Goal: Task Accomplishment & Management: Use online tool/utility

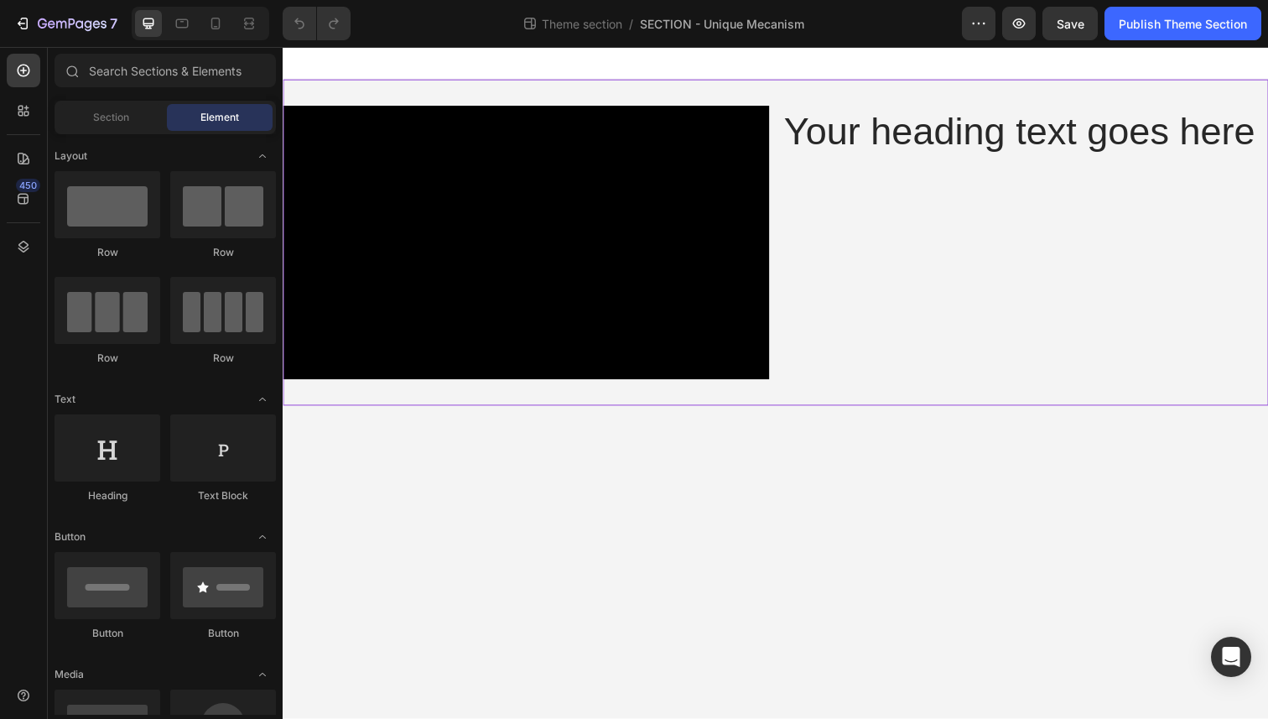
click at [601, 93] on div "Video Your heading text goes here Heading Row" at bounding box center [786, 247] width 1006 height 333
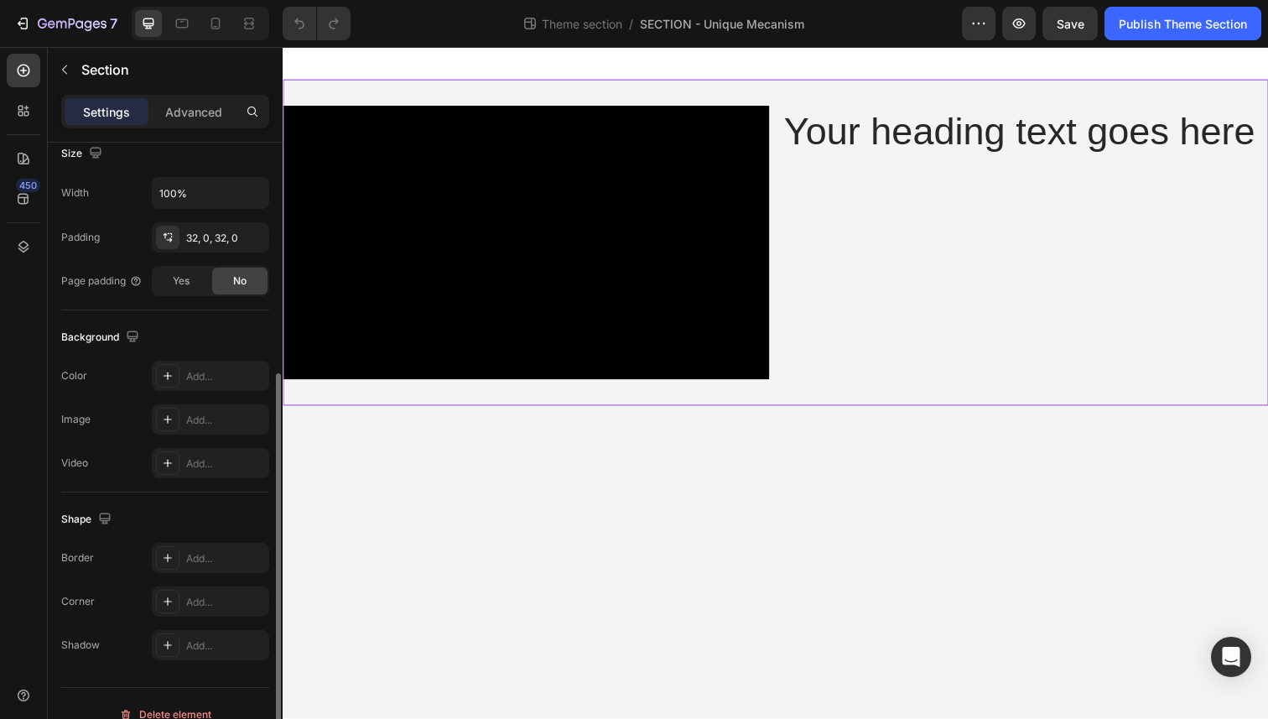
scroll to position [254, 0]
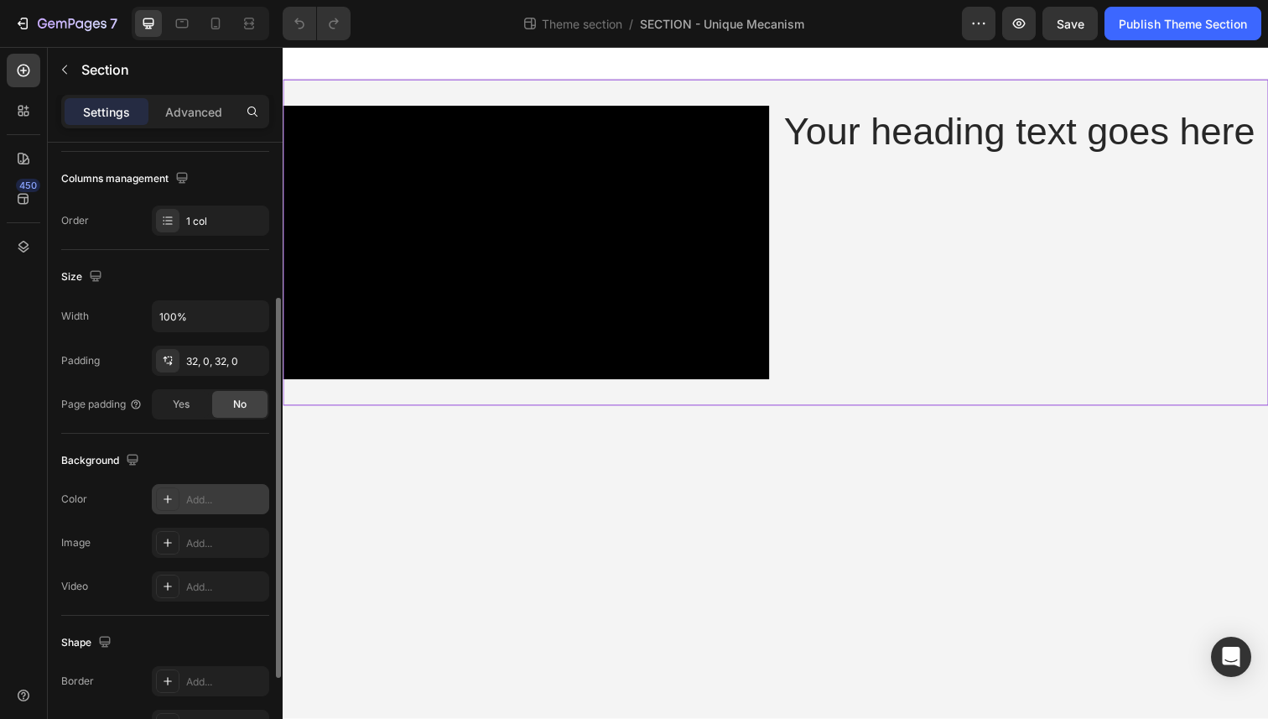
click at [204, 501] on div "Add..." at bounding box center [225, 499] width 79 height 15
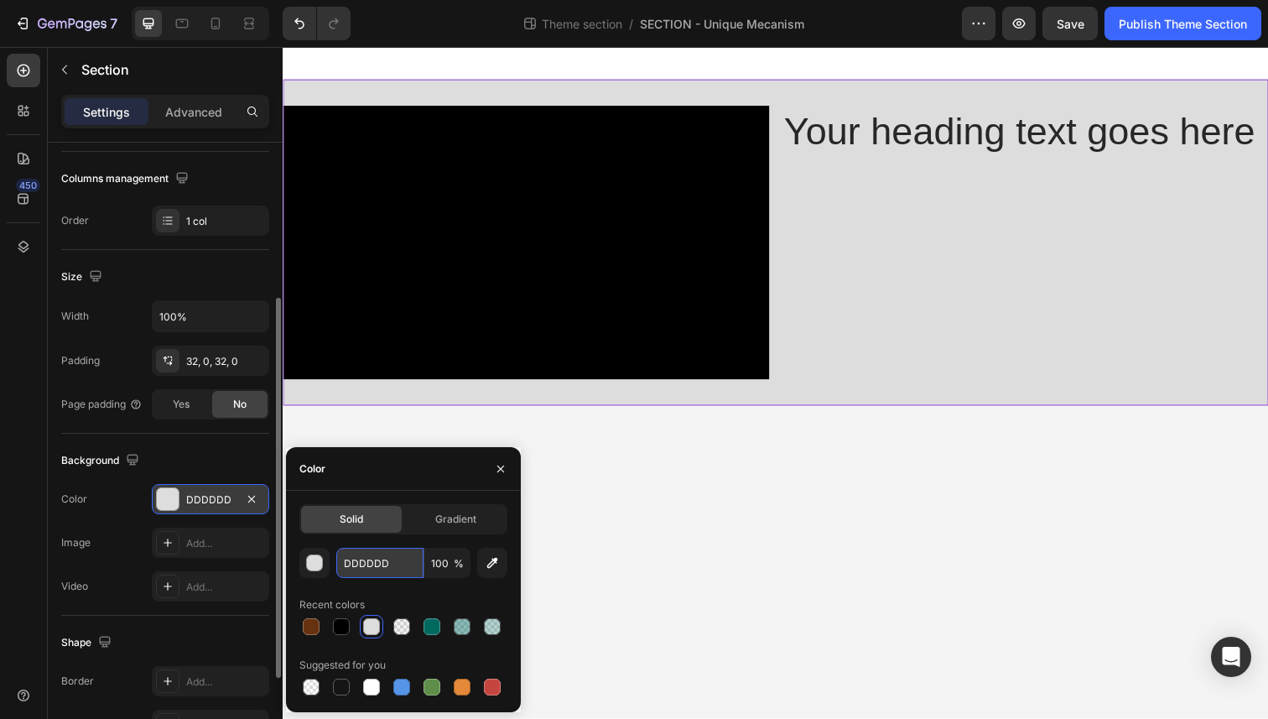
click at [390, 564] on input "DDDDDD" at bounding box center [379, 563] width 87 height 30
paste input "FFF5E"
type input "FFF5ED"
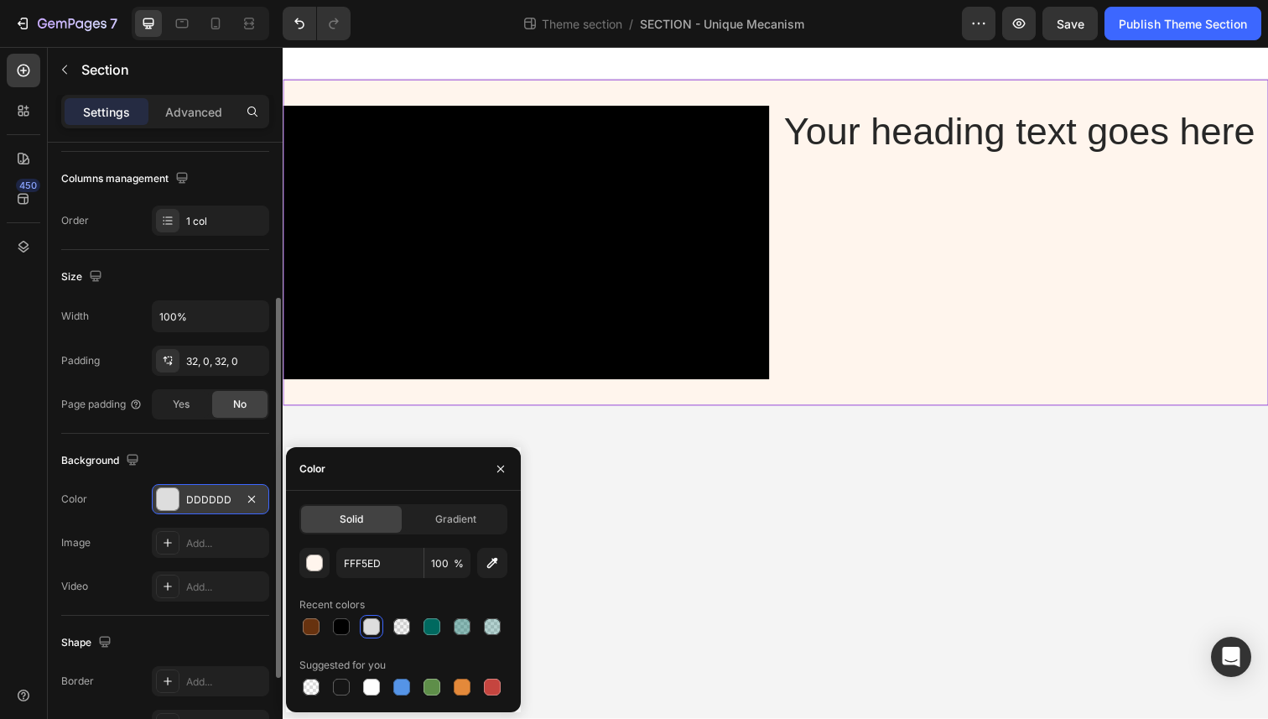
click at [787, 442] on body "Video Your heading text goes here Heading Row Root Drag & drop element from sid…" at bounding box center [786, 390] width 1006 height 686
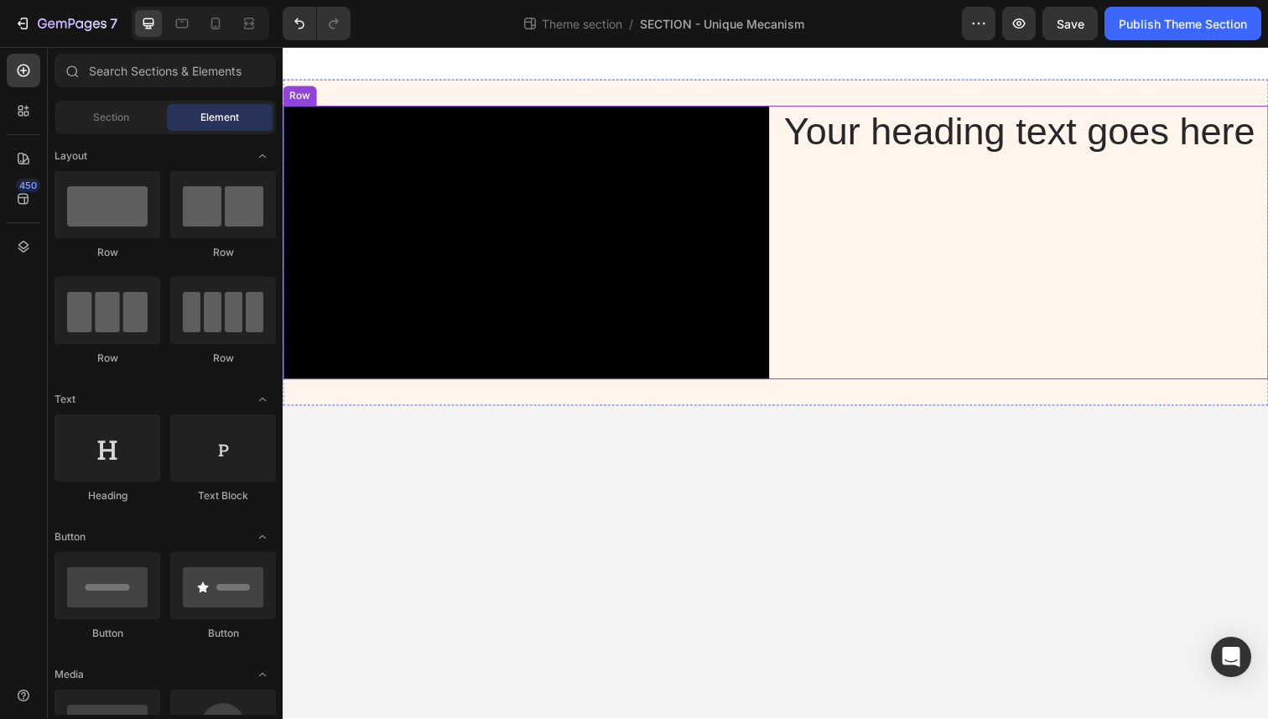
click at [901, 127] on h2 "Your heading text goes here" at bounding box center [1040, 134] width 496 height 54
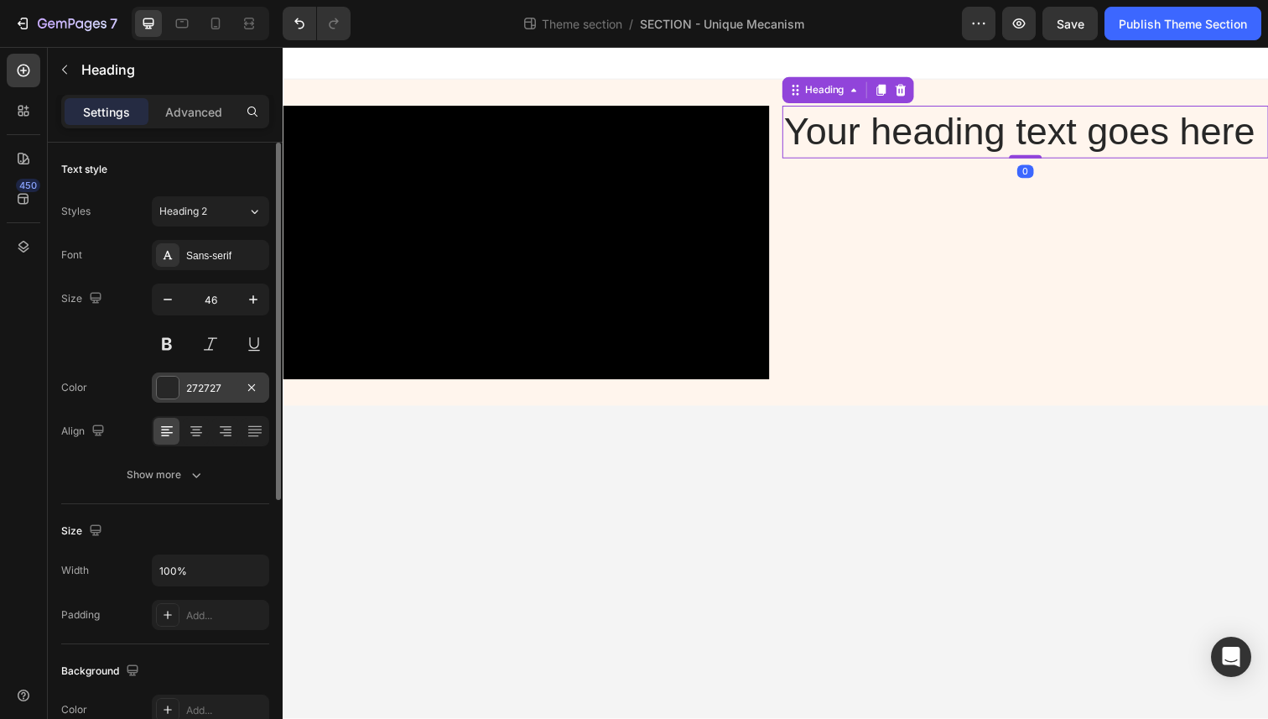
click at [181, 382] on div "272727" at bounding box center [210, 387] width 117 height 30
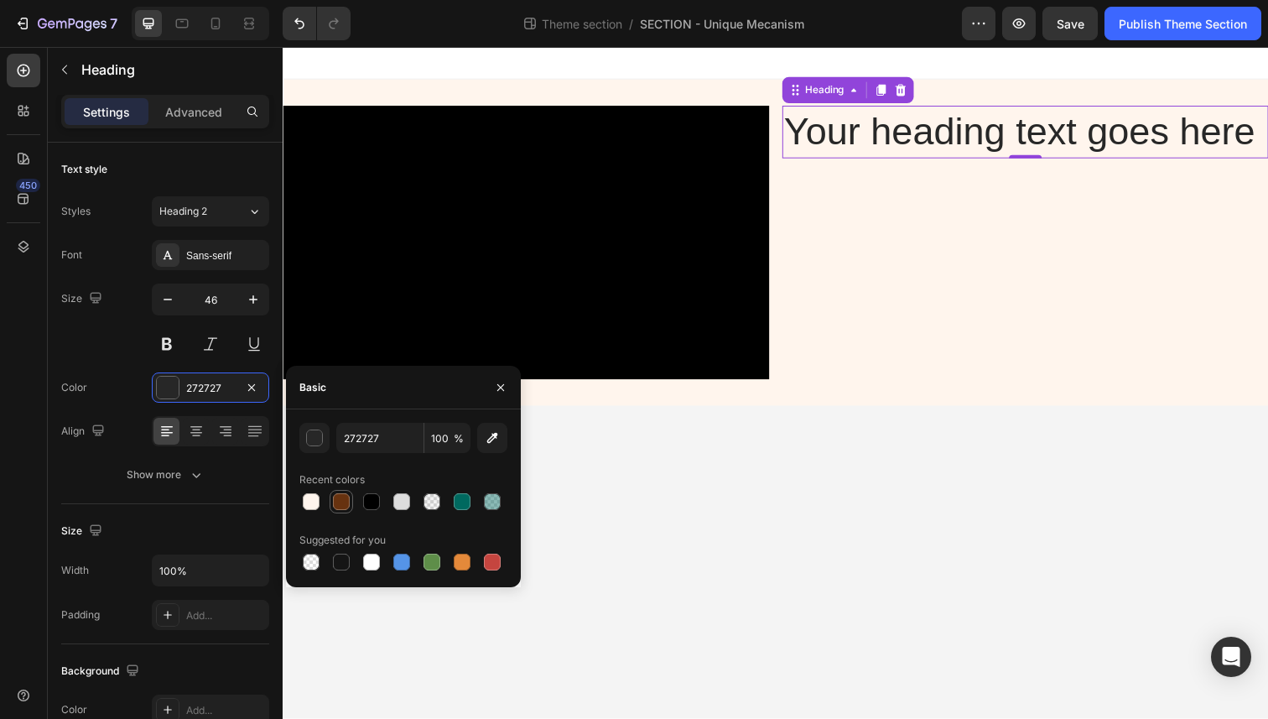
click at [345, 496] on div at bounding box center [341, 501] width 17 height 17
type input "67320F"
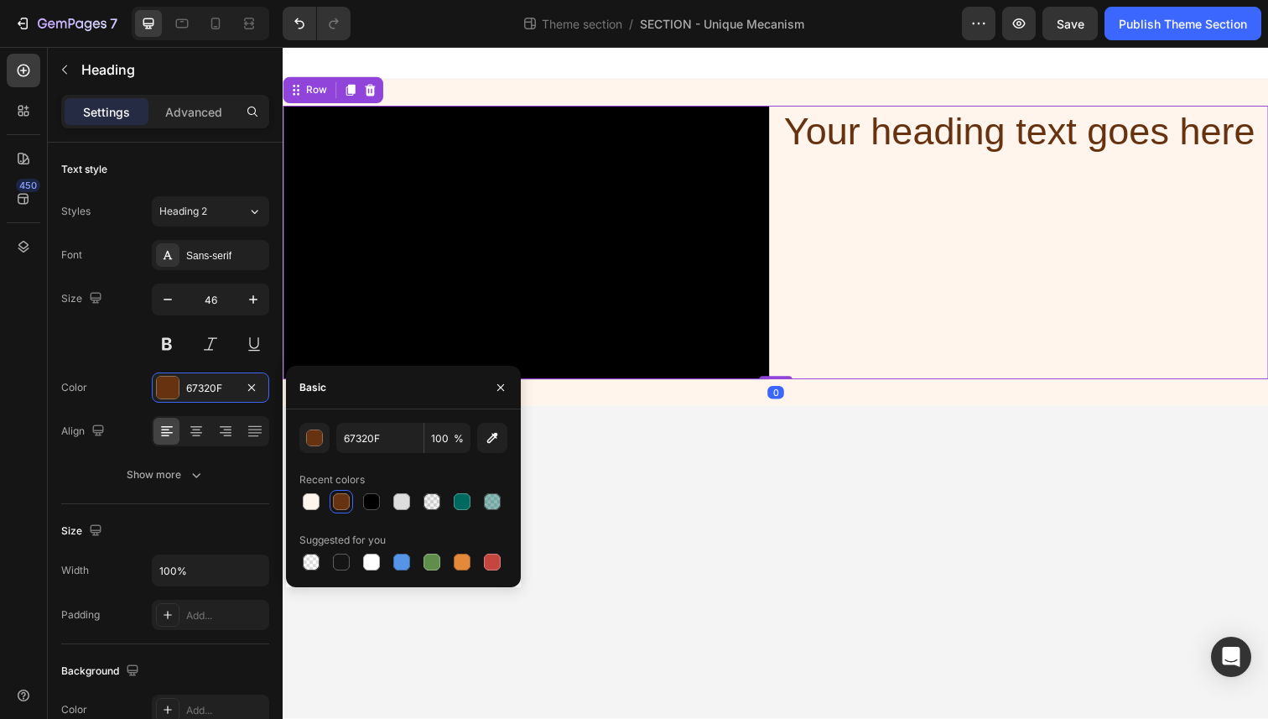
click at [829, 217] on div "Your heading text goes here Heading" at bounding box center [1040, 246] width 496 height 279
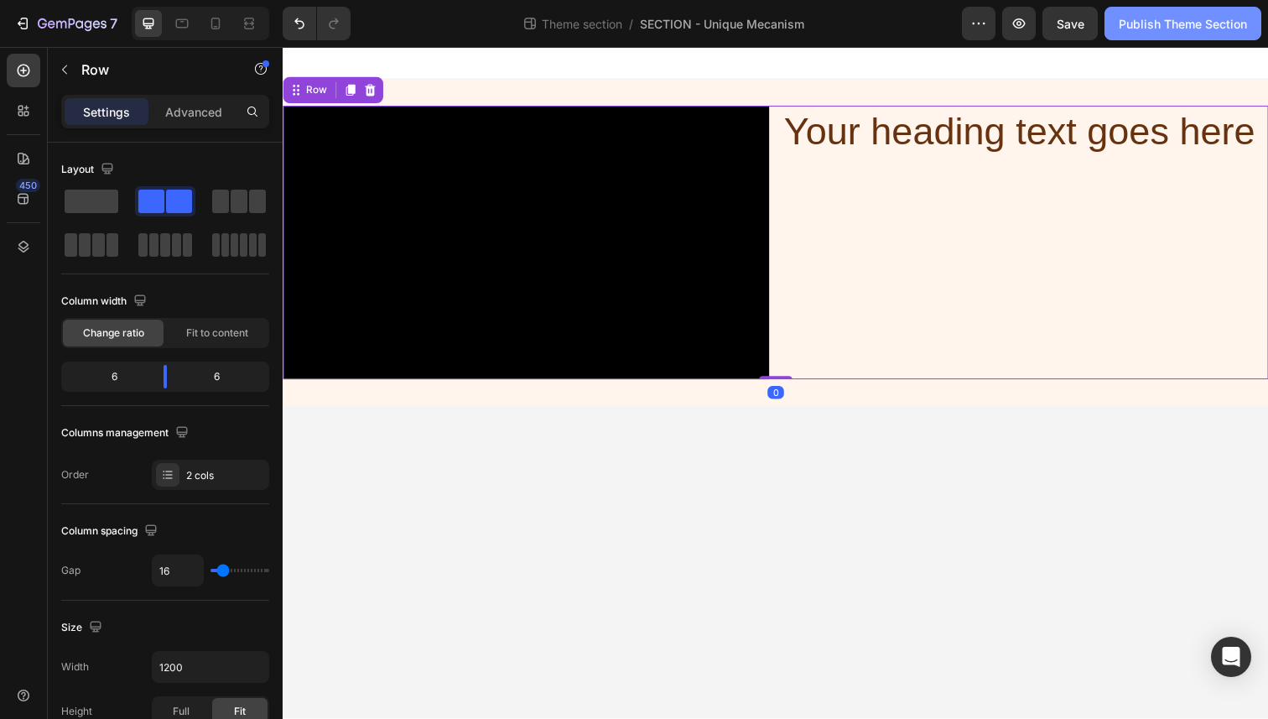
click at [1143, 18] on div "Publish Theme Section" at bounding box center [1183, 24] width 128 height 18
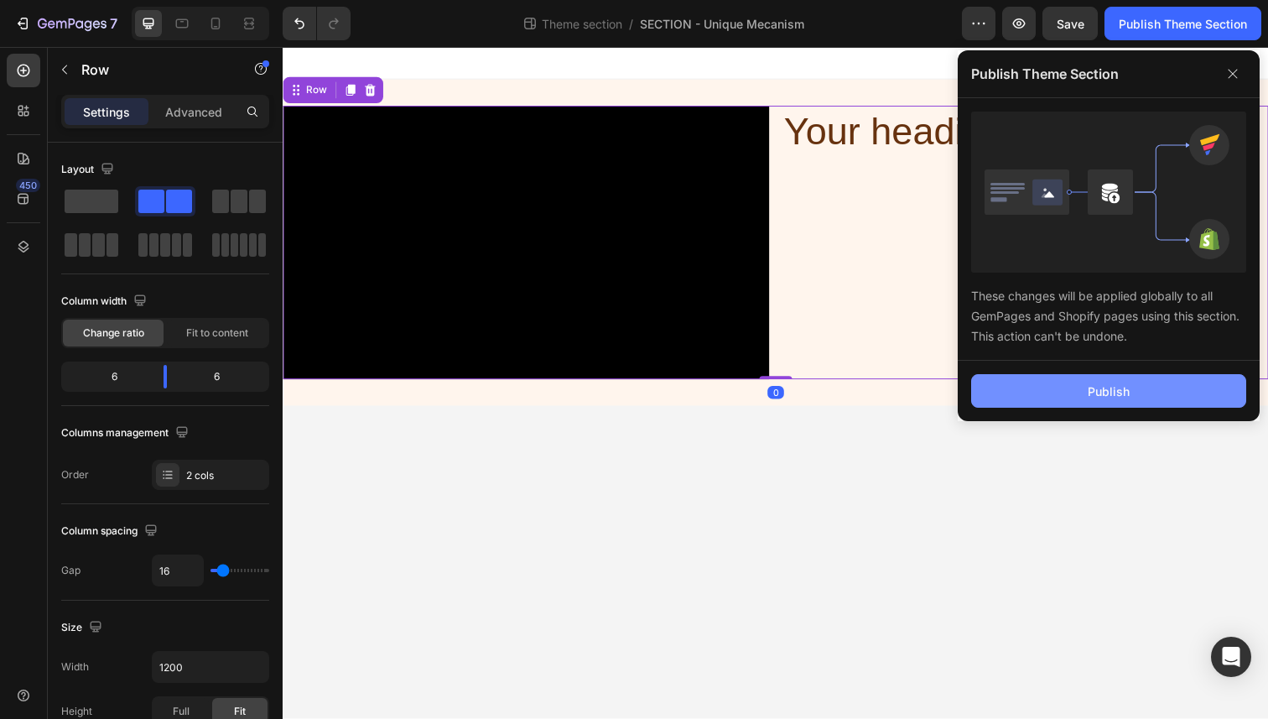
click at [1026, 383] on button "Publish" at bounding box center [1108, 391] width 275 height 34
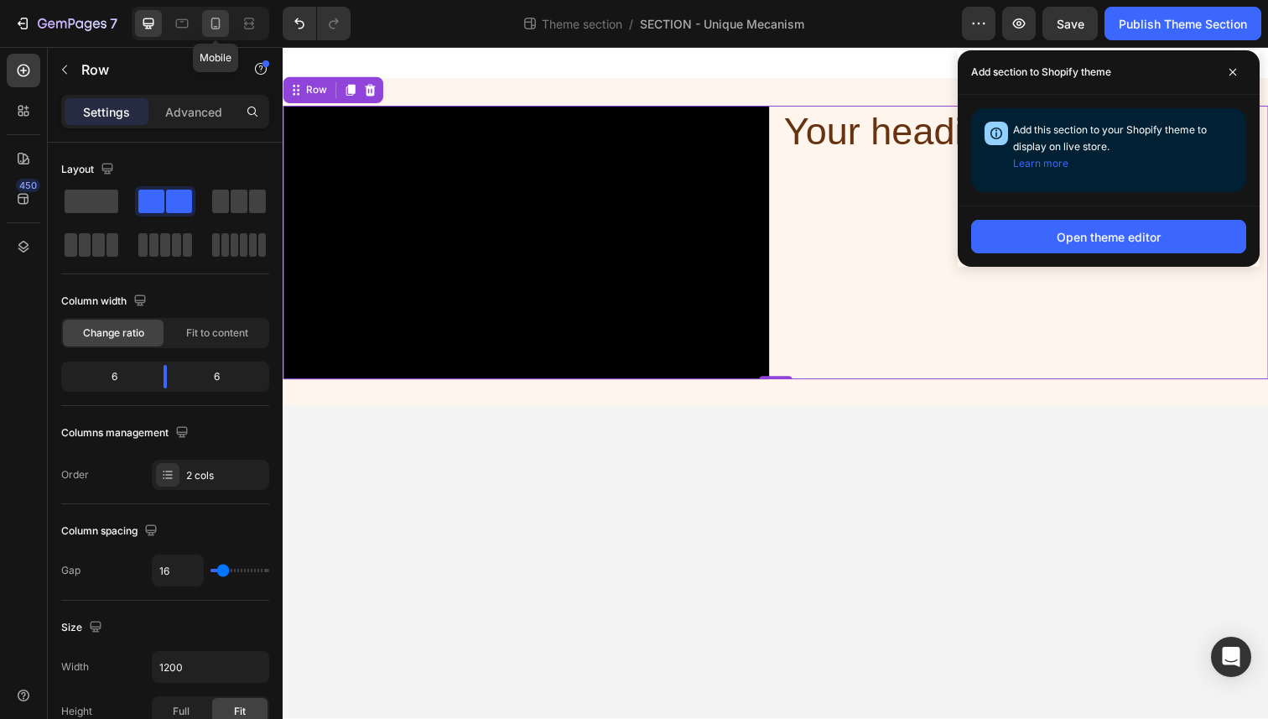
click at [221, 25] on icon at bounding box center [215, 23] width 17 height 17
type input "100%"
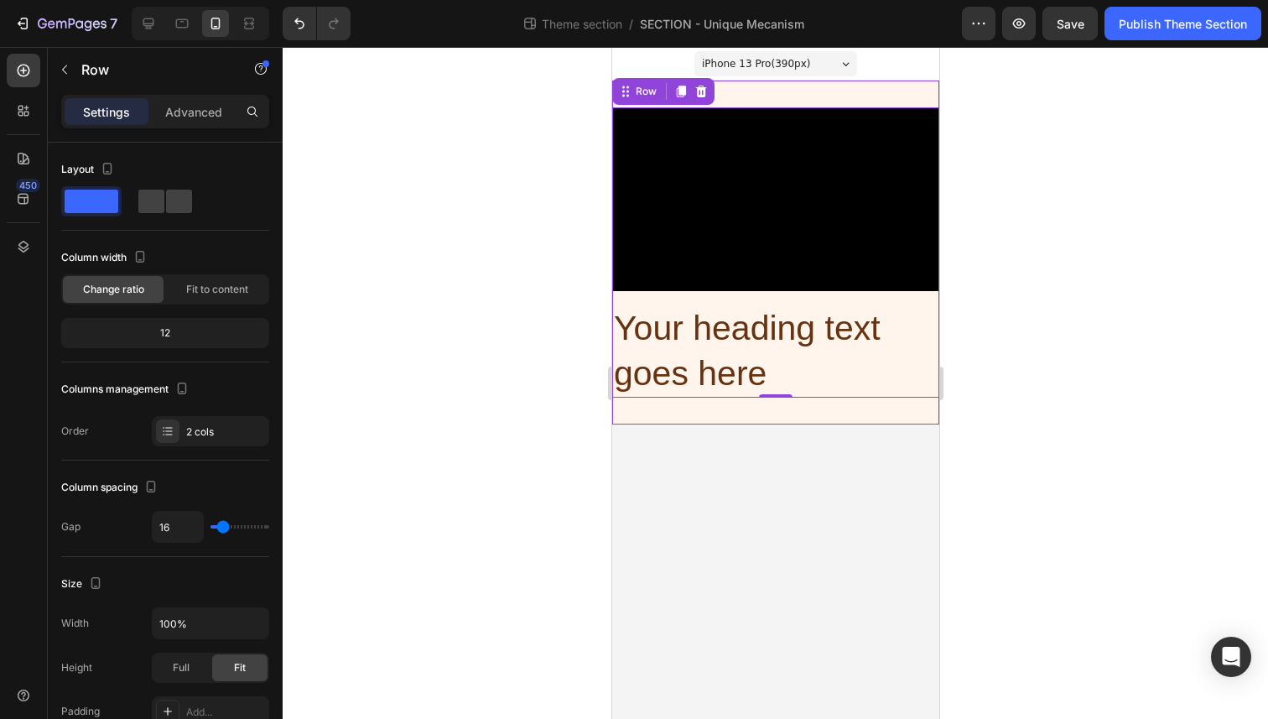
click at [808, 96] on div "Video Your heading text goes here Heading Row 0" at bounding box center [774, 253] width 327 height 344
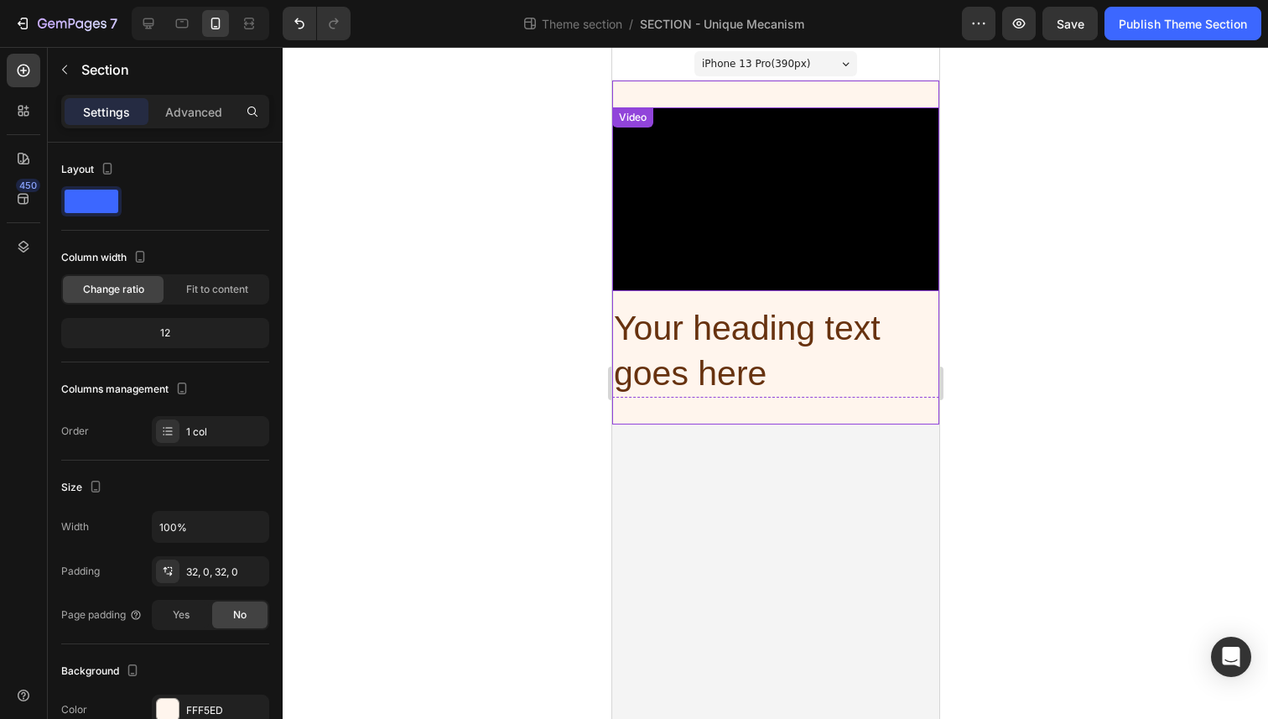
click at [683, 171] on video at bounding box center [774, 199] width 327 height 184
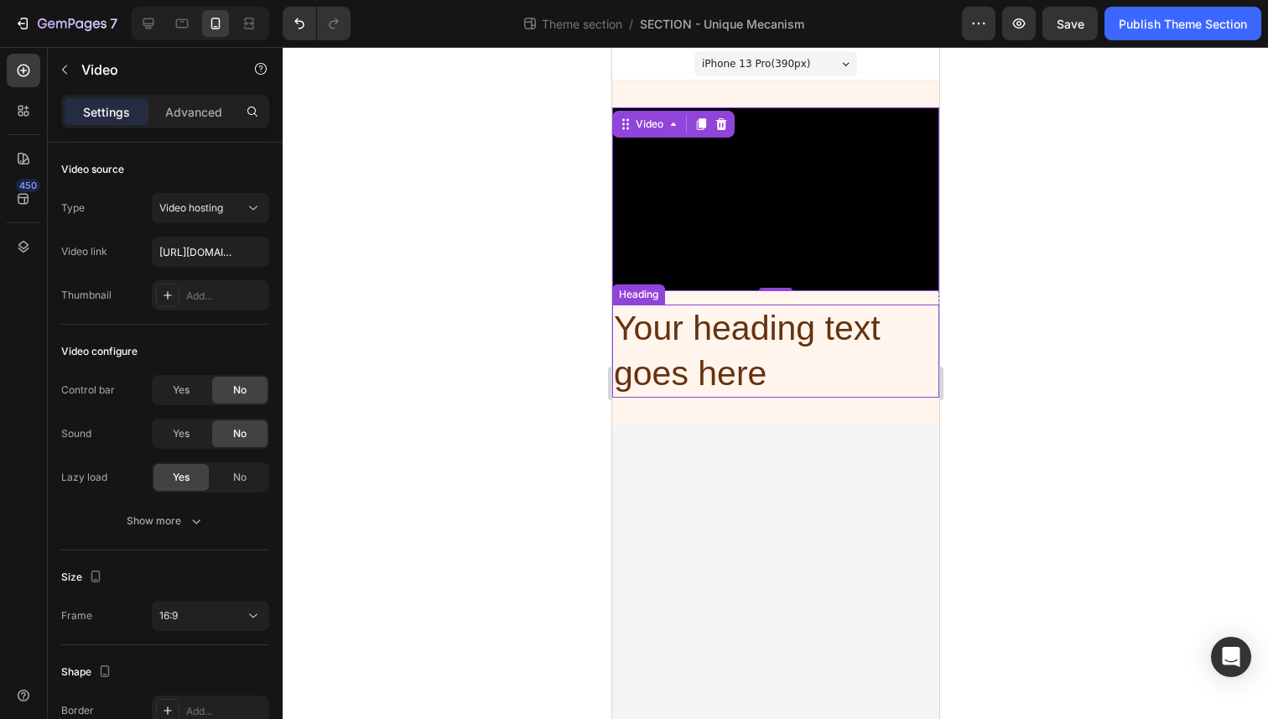
click at [726, 325] on h2 "Your heading text goes here" at bounding box center [774, 350] width 327 height 93
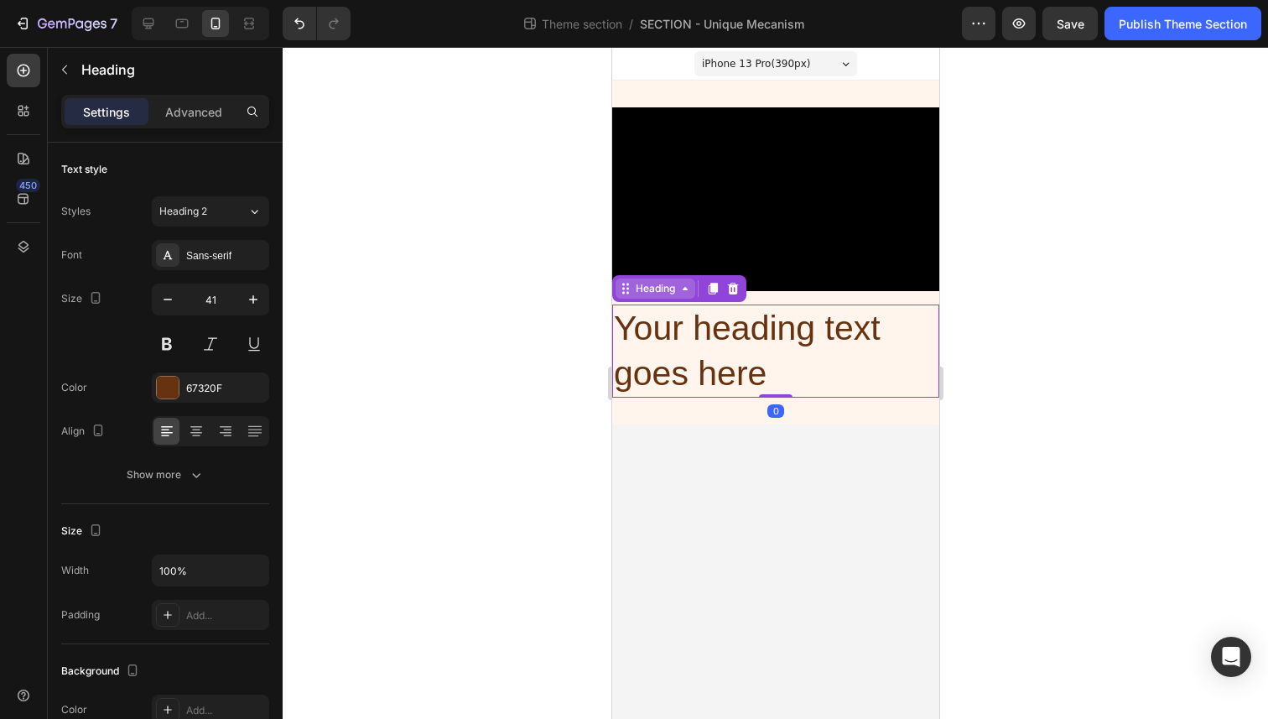
click at [658, 289] on div "Heading" at bounding box center [654, 288] width 46 height 15
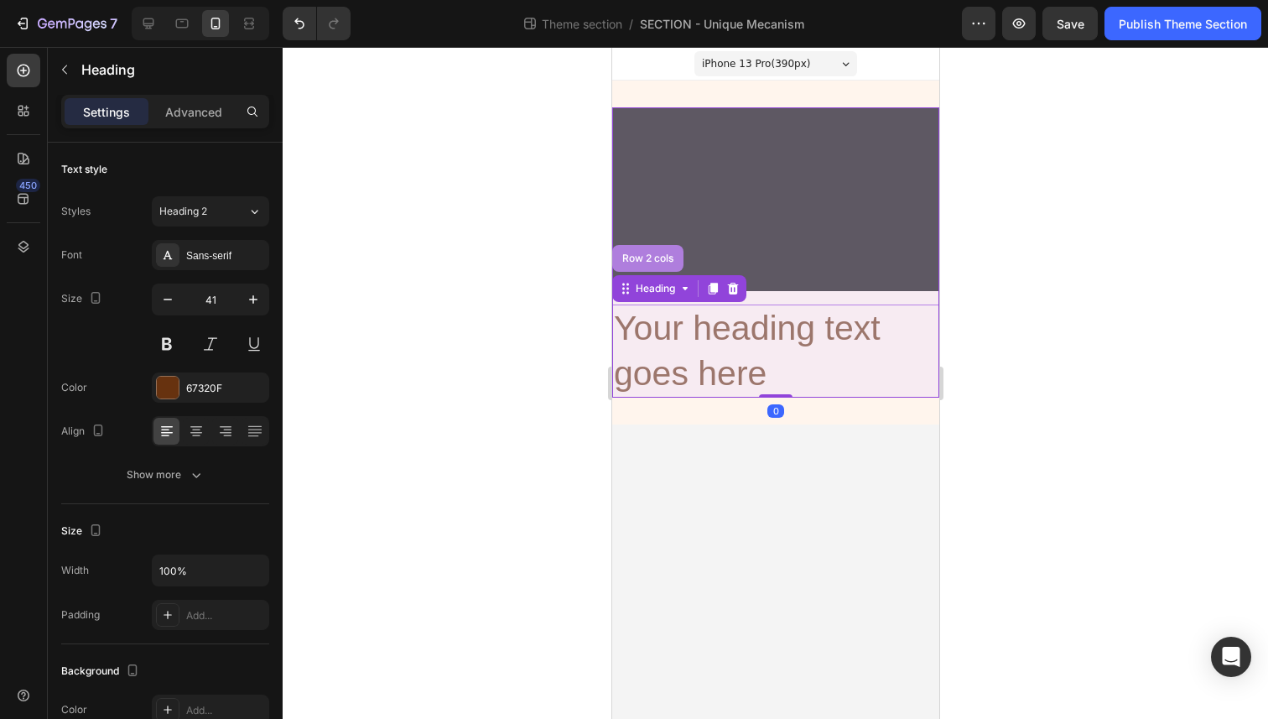
click at [652, 262] on div "Row 2 cols" at bounding box center [647, 258] width 58 height 10
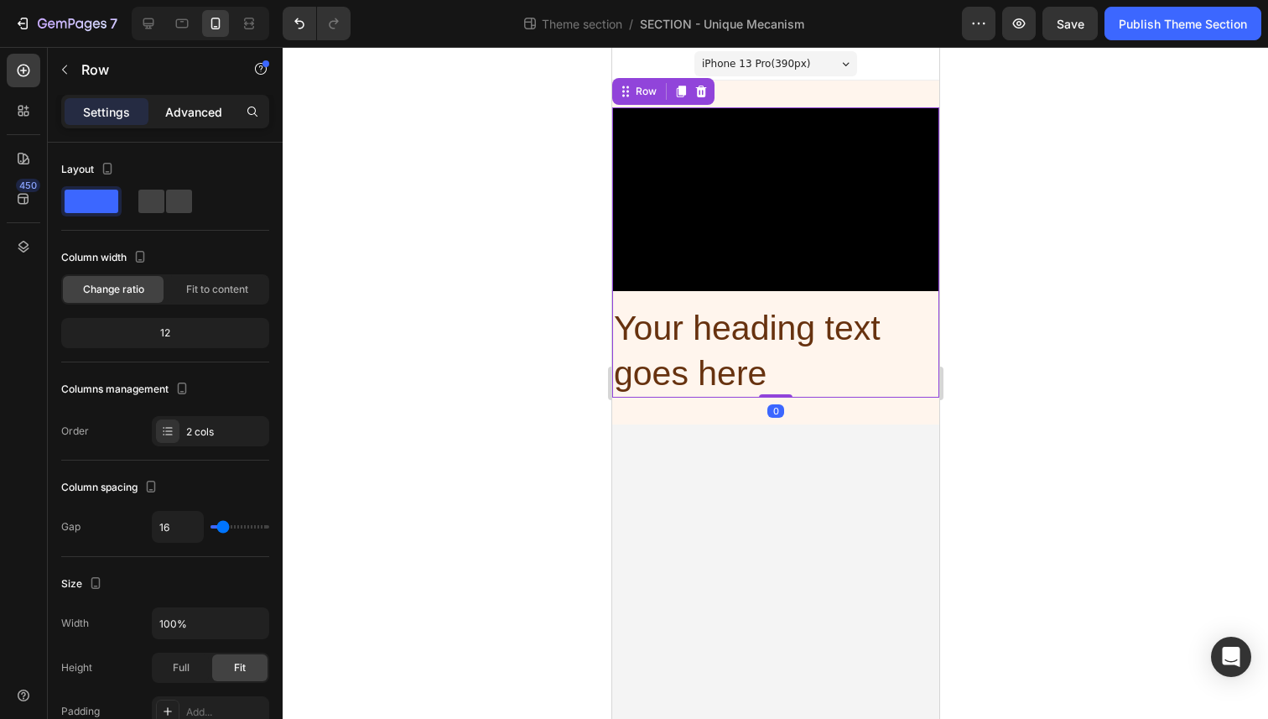
click at [201, 116] on p "Advanced" at bounding box center [193, 112] width 57 height 18
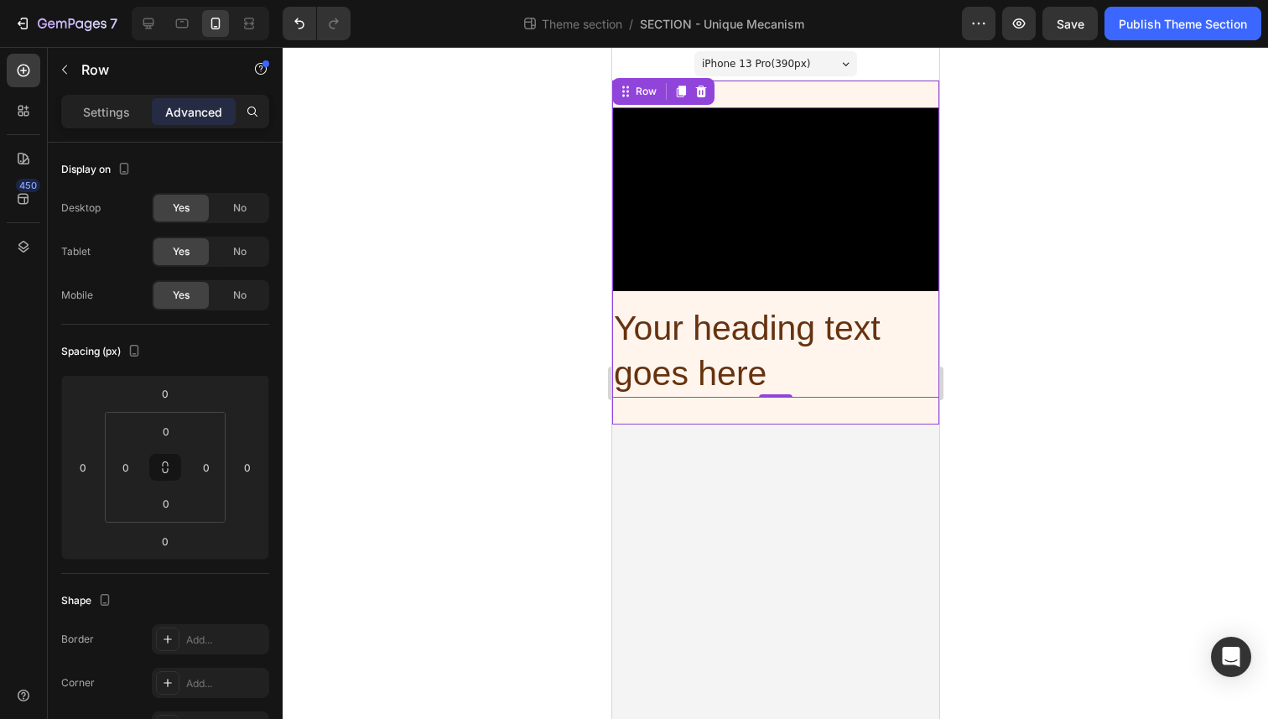
click at [739, 94] on div "Video Your heading text goes here Heading Row 0" at bounding box center [774, 253] width 327 height 344
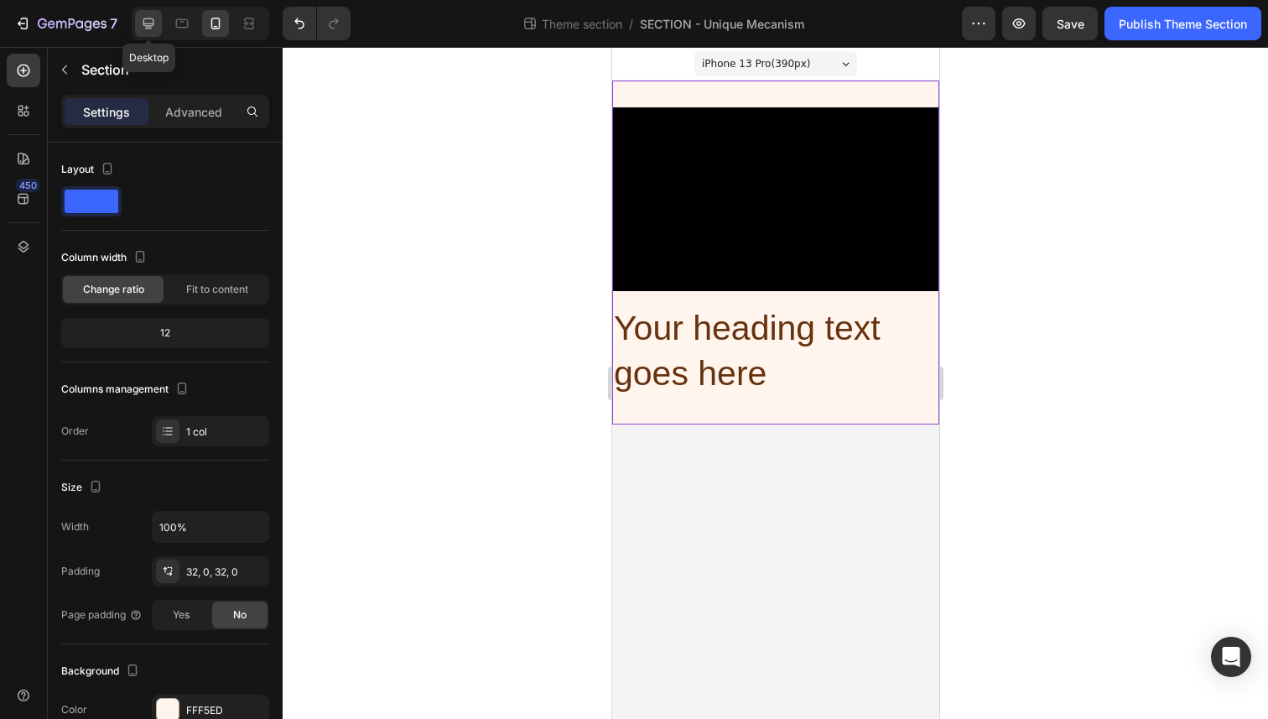
click at [156, 25] on icon at bounding box center [148, 23] width 17 height 17
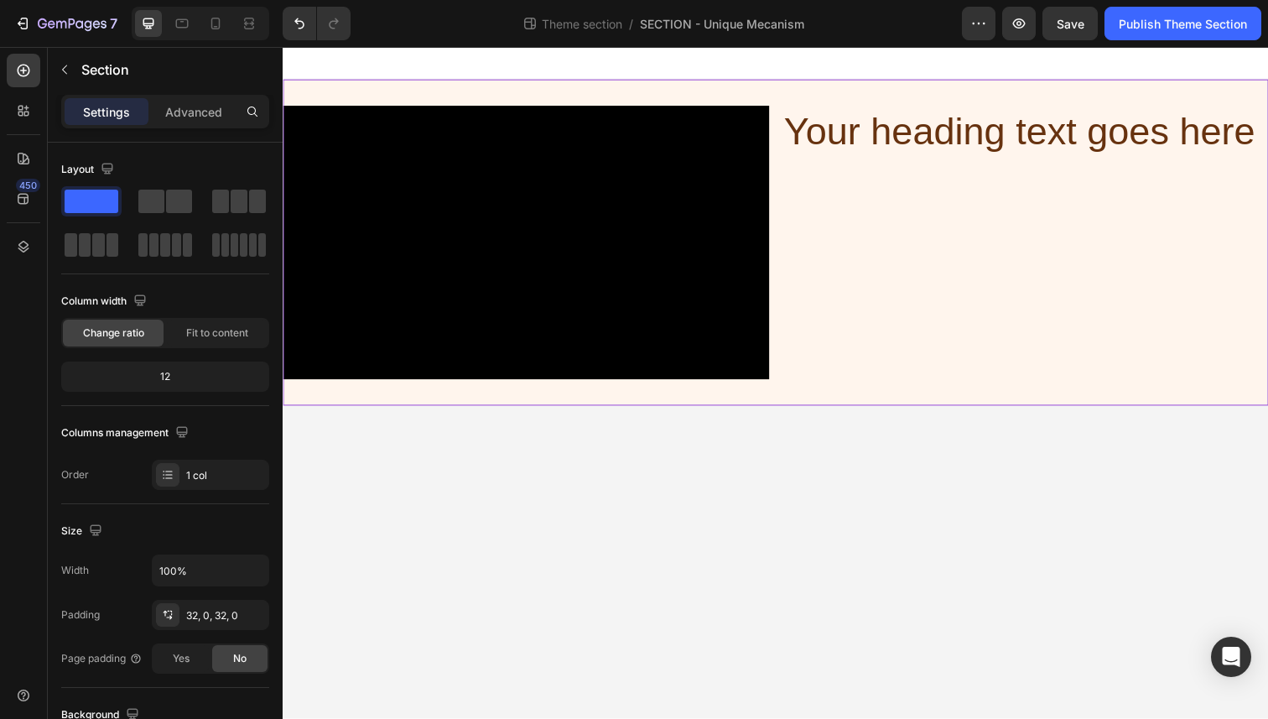
click at [502, 87] on div "Video Your heading text goes here Heading Row" at bounding box center [786, 247] width 1006 height 333
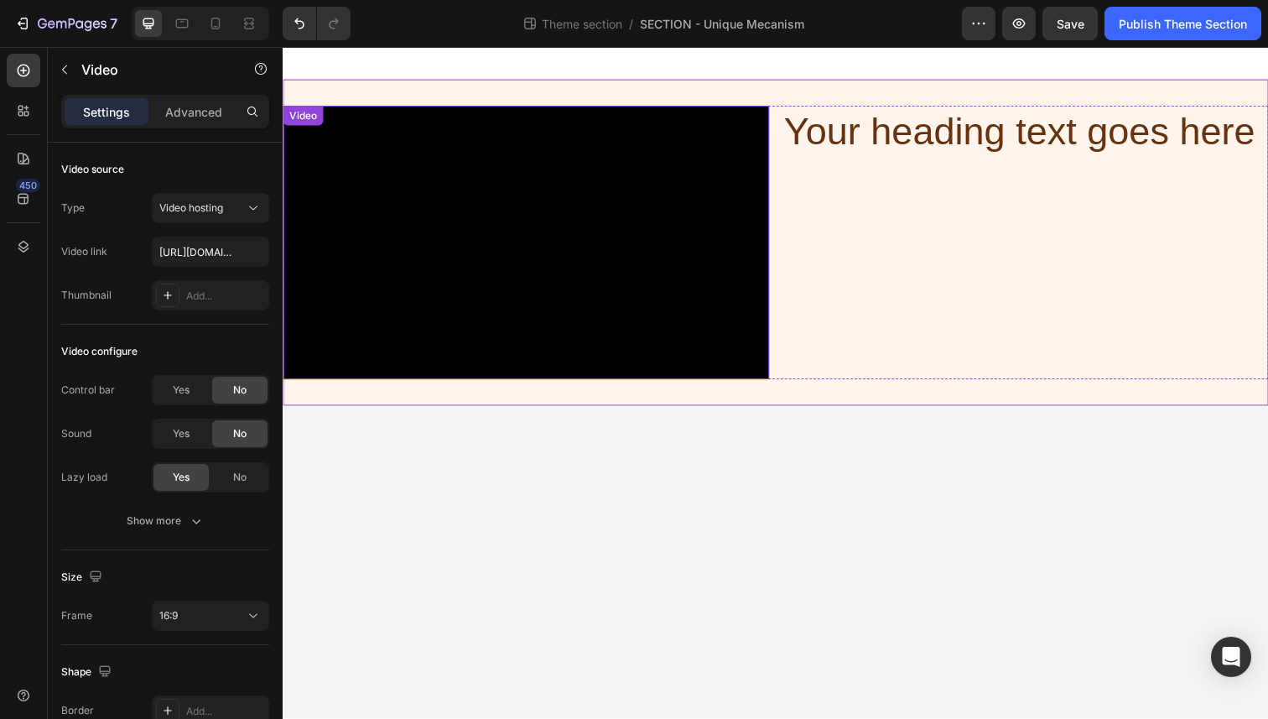
click at [512, 154] on video at bounding box center [531, 246] width 496 height 279
click at [330, 122] on div "Video" at bounding box center [320, 124] width 34 height 15
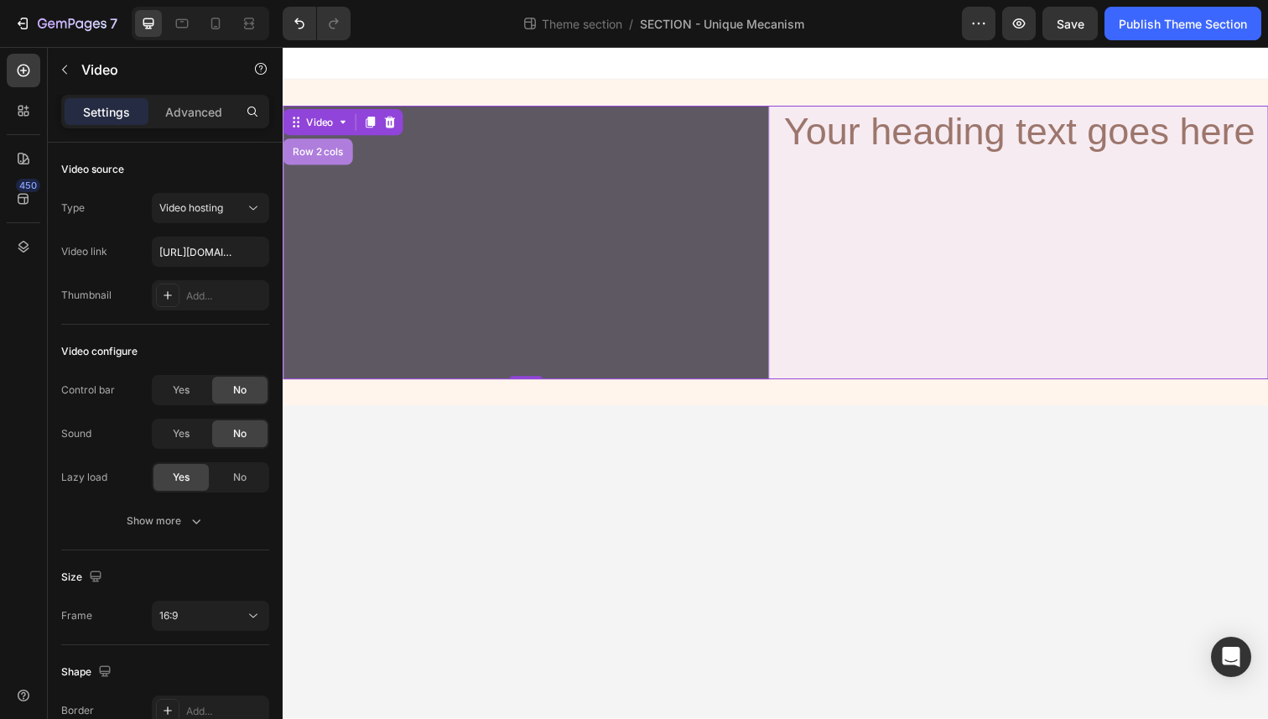
click at [314, 152] on div "Row 2 cols" at bounding box center [318, 154] width 58 height 10
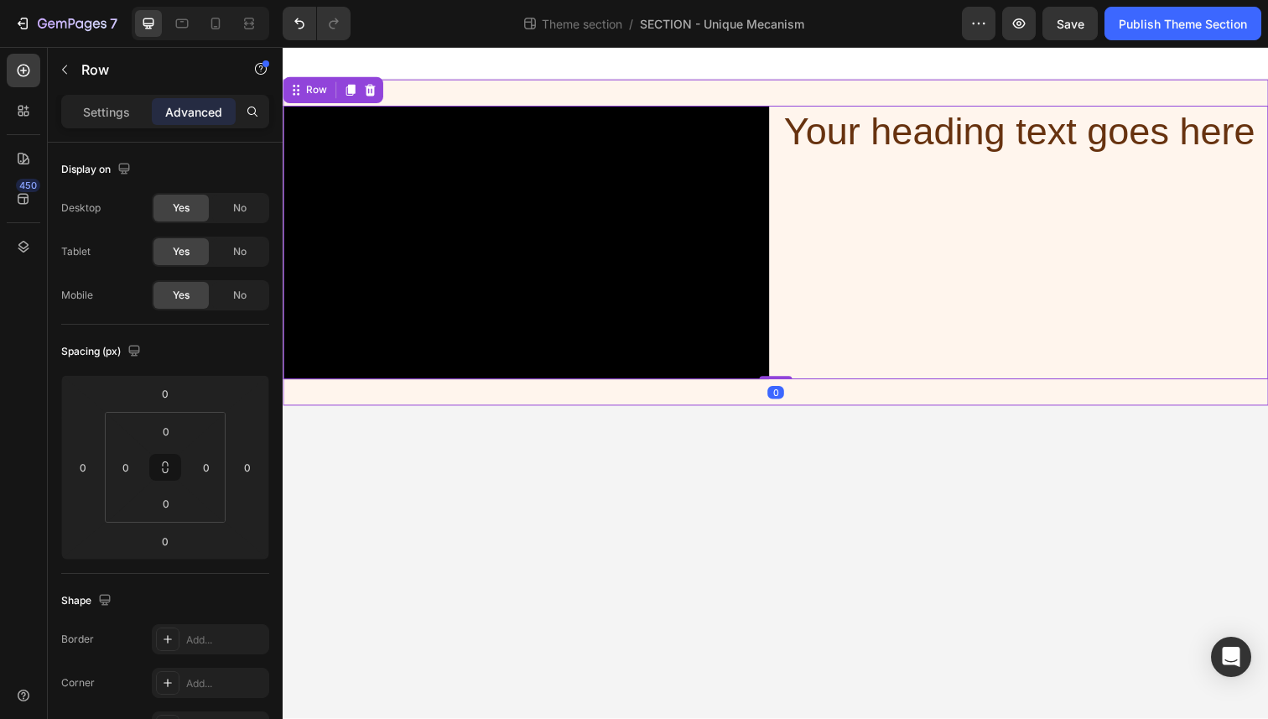
click at [804, 85] on div "Video Your heading text goes here Heading Row 0" at bounding box center [786, 247] width 1006 height 333
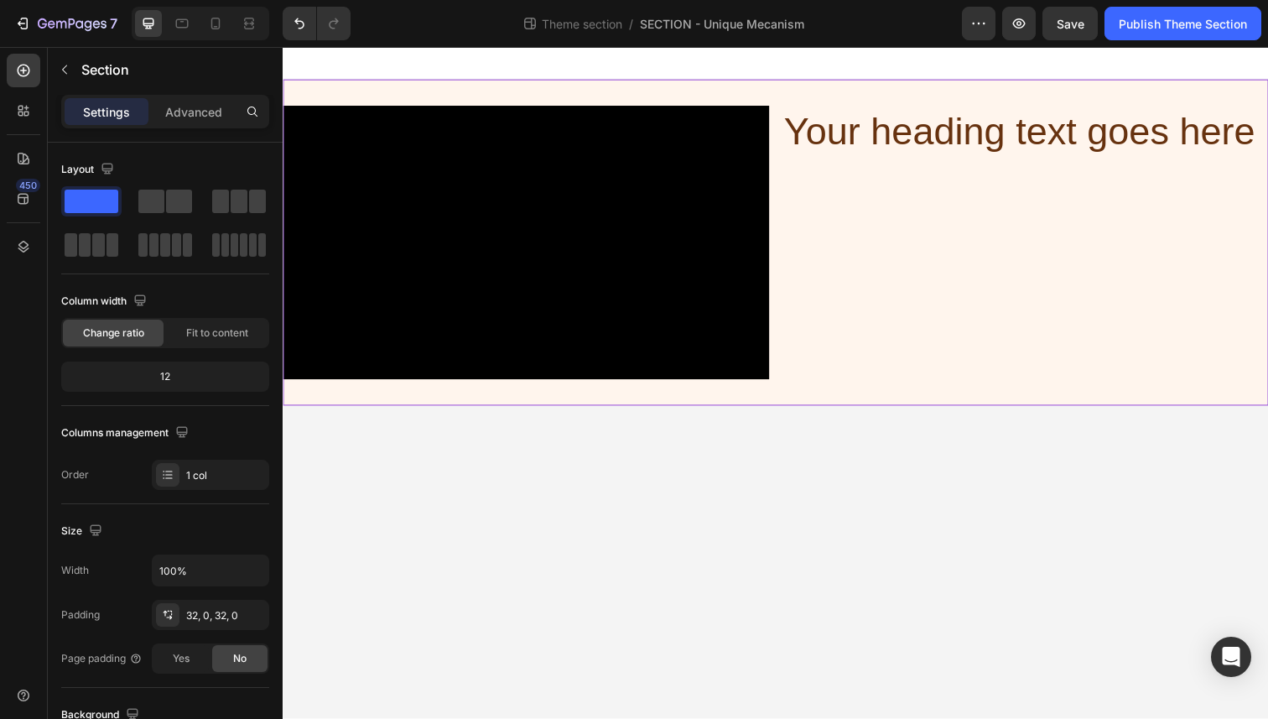
click at [177, 126] on div "Settings Advanced" at bounding box center [165, 112] width 208 height 34
click at [177, 116] on p "Advanced" at bounding box center [193, 112] width 57 height 18
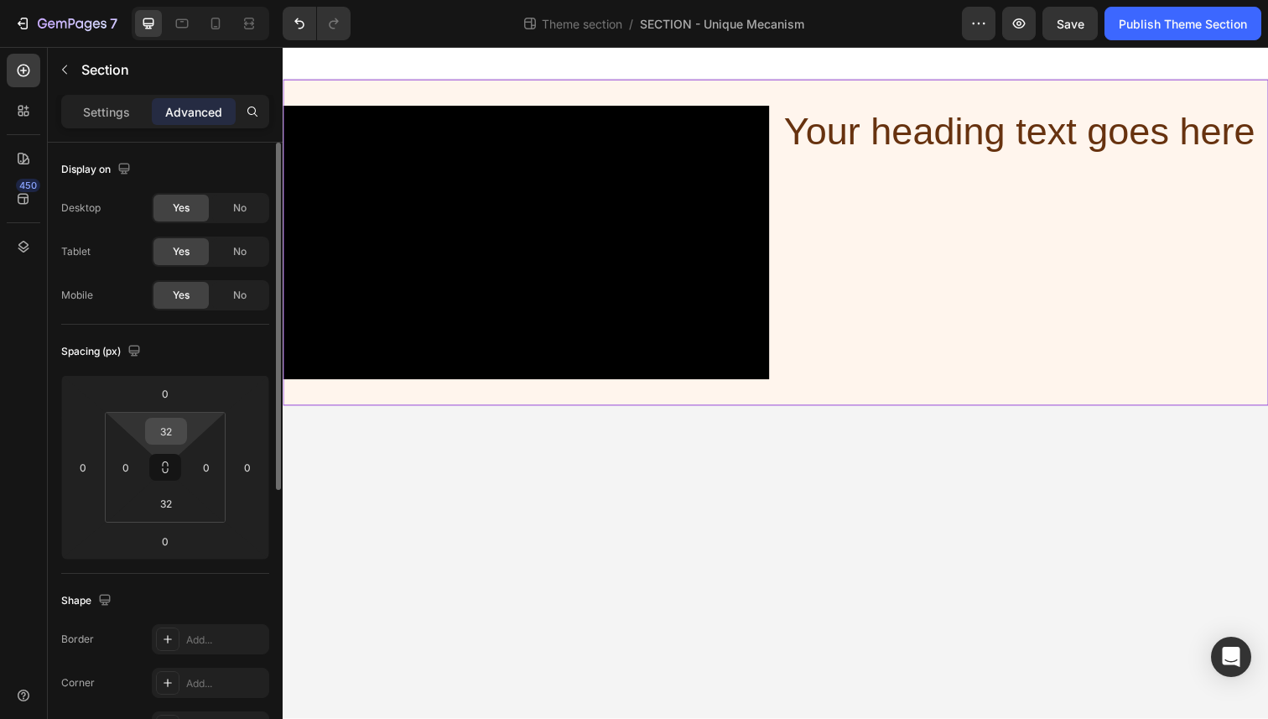
click at [161, 423] on input "32" at bounding box center [166, 430] width 34 height 25
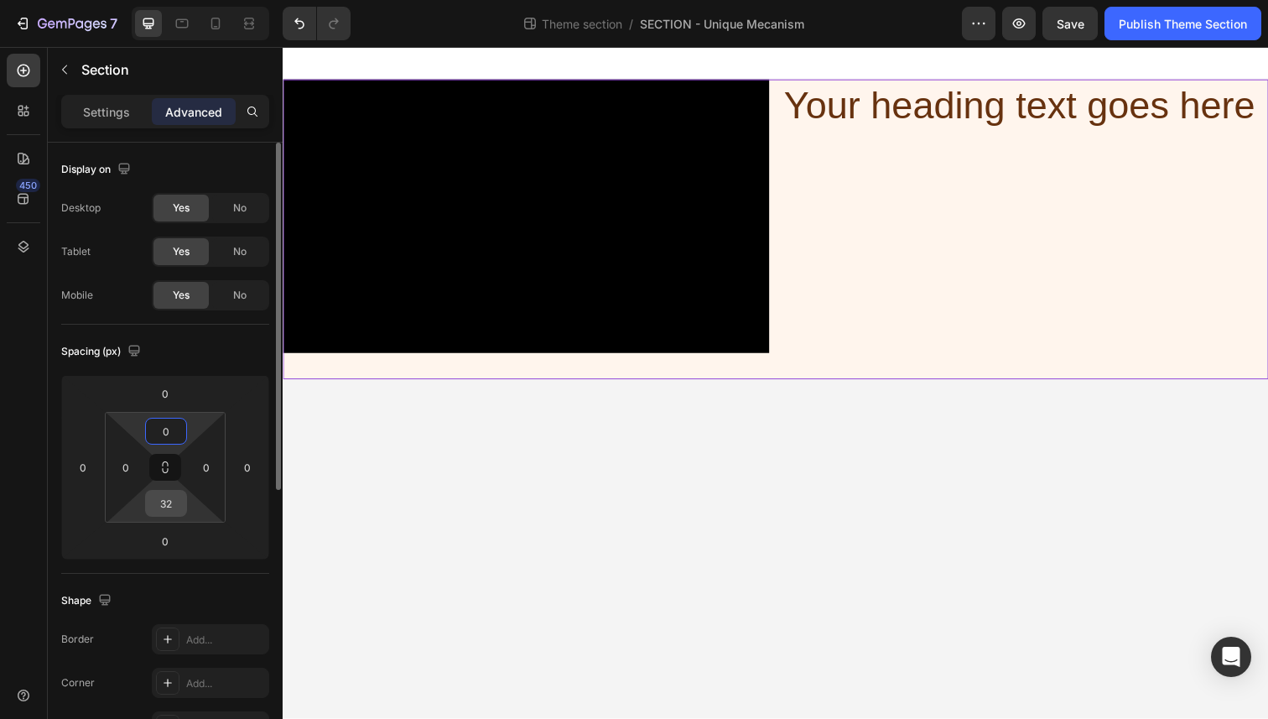
type input "0"
click at [169, 496] on input "32" at bounding box center [166, 503] width 34 height 25
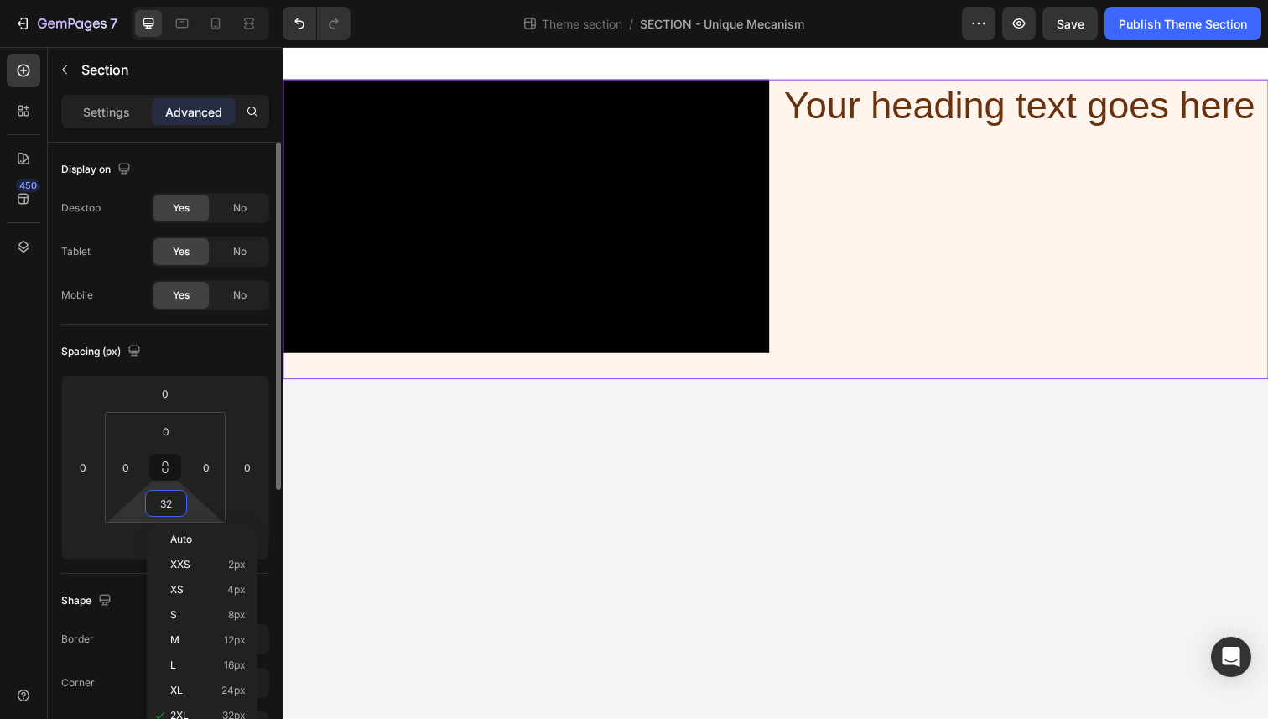
type input "0"
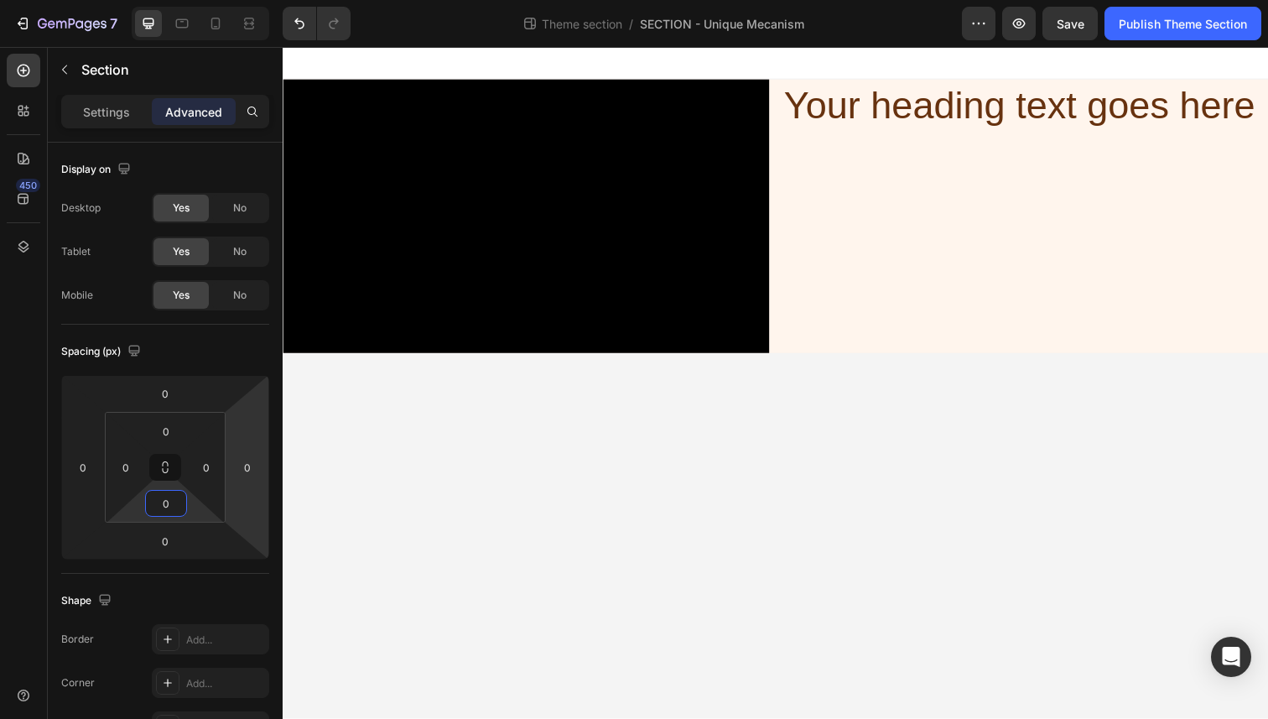
click at [429, 402] on body "Video Your heading text goes here Heading Row Root Drag & drop element from sid…" at bounding box center [786, 390] width 1006 height 686
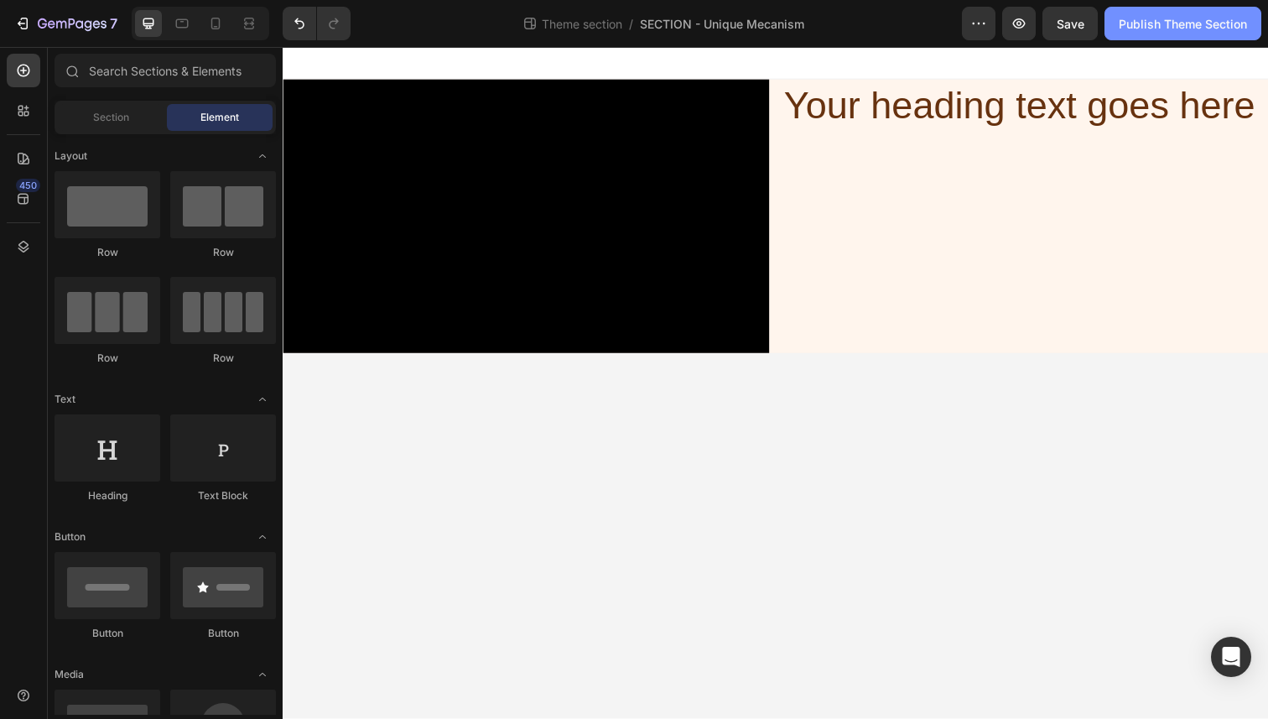
click at [1174, 29] on div "Publish Theme Section" at bounding box center [1183, 24] width 128 height 18
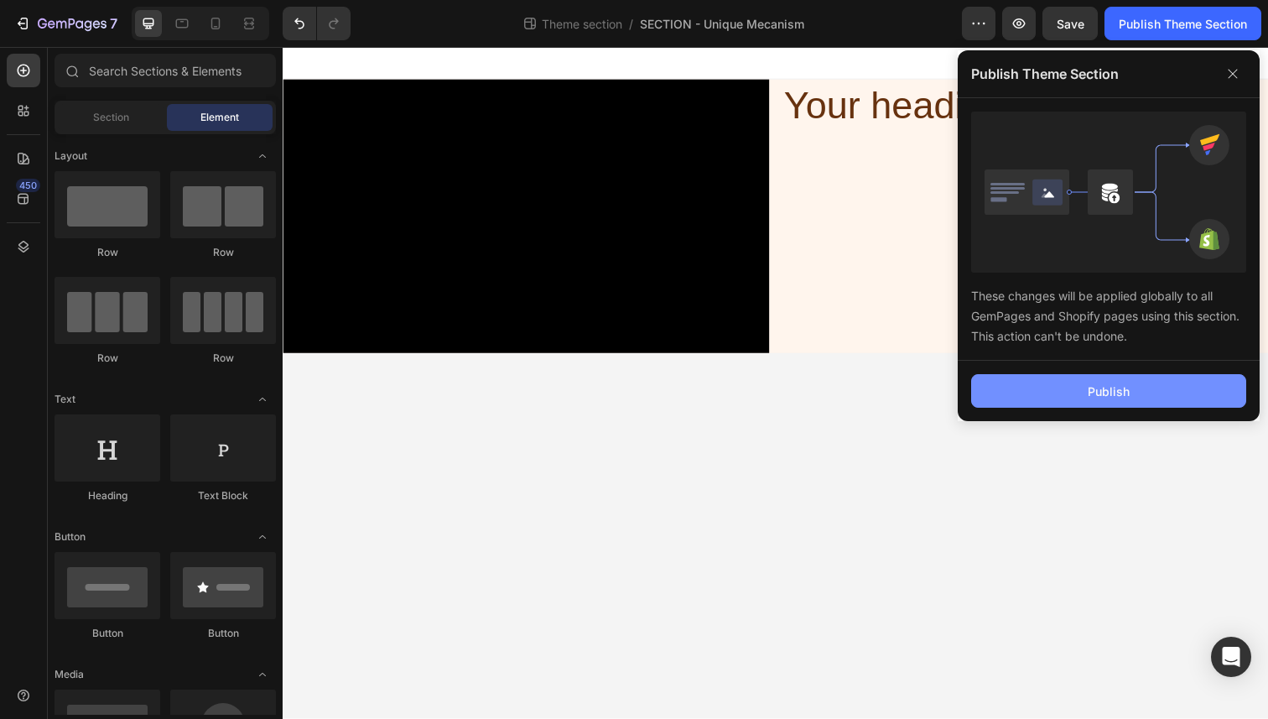
click at [988, 374] on button "Publish" at bounding box center [1108, 391] width 275 height 34
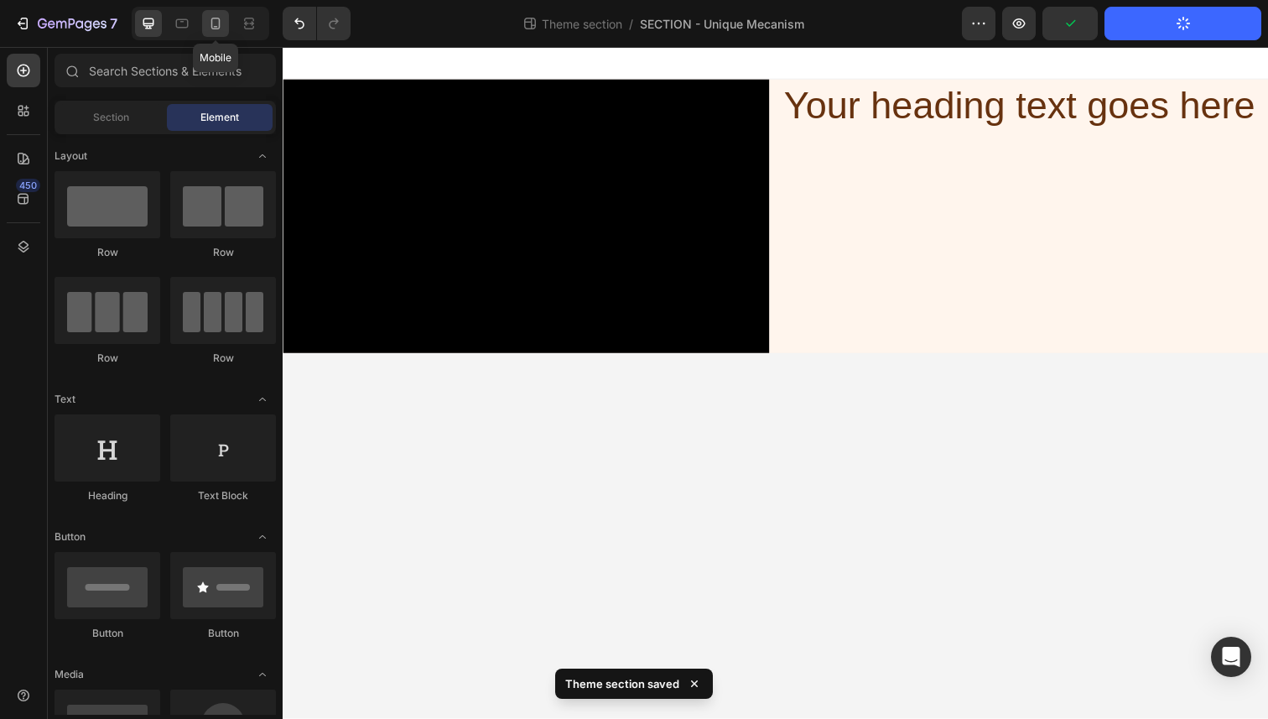
click at [209, 25] on icon at bounding box center [215, 23] width 17 height 17
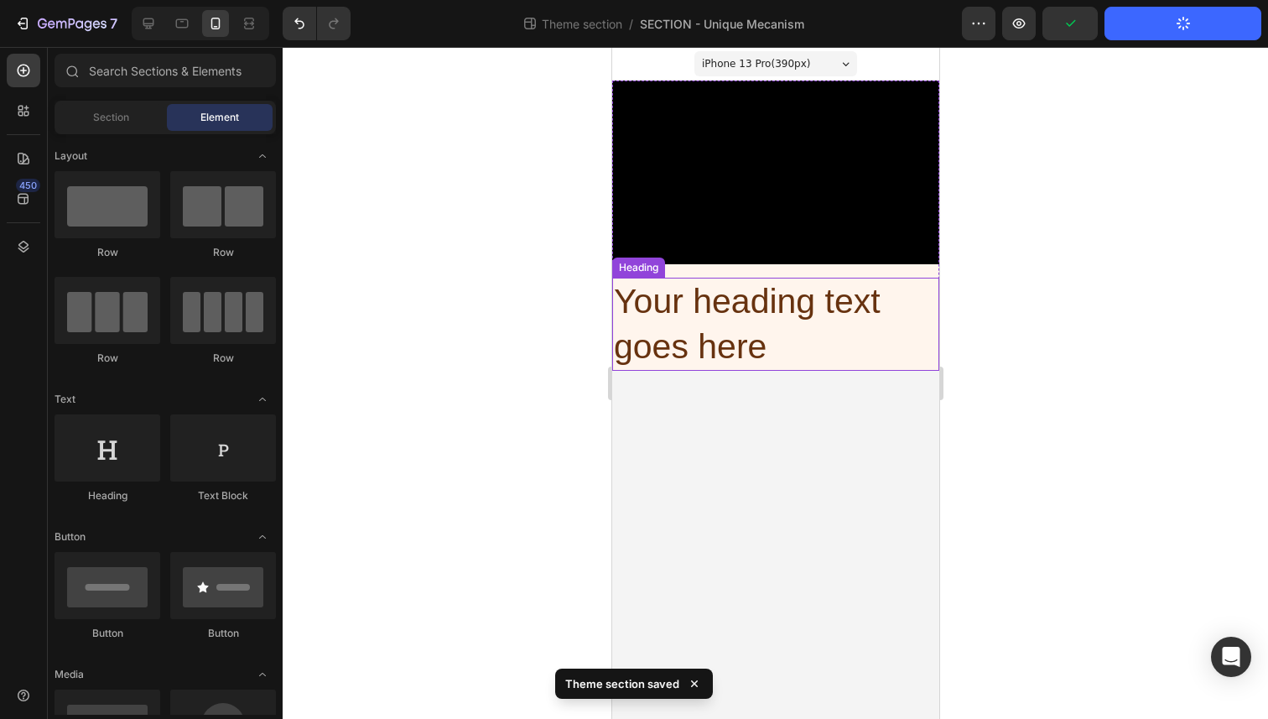
click at [662, 289] on h2 "Your heading text goes here" at bounding box center [774, 324] width 327 height 93
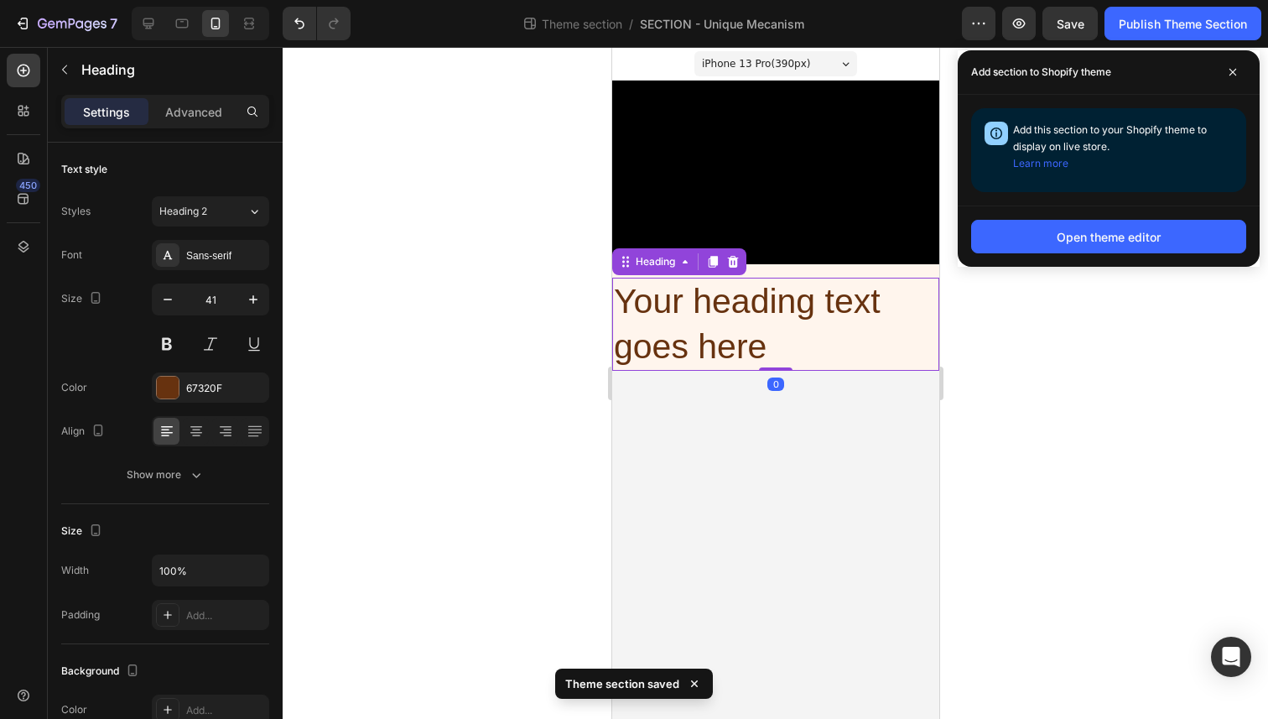
click at [444, 151] on div at bounding box center [775, 383] width 985 height 672
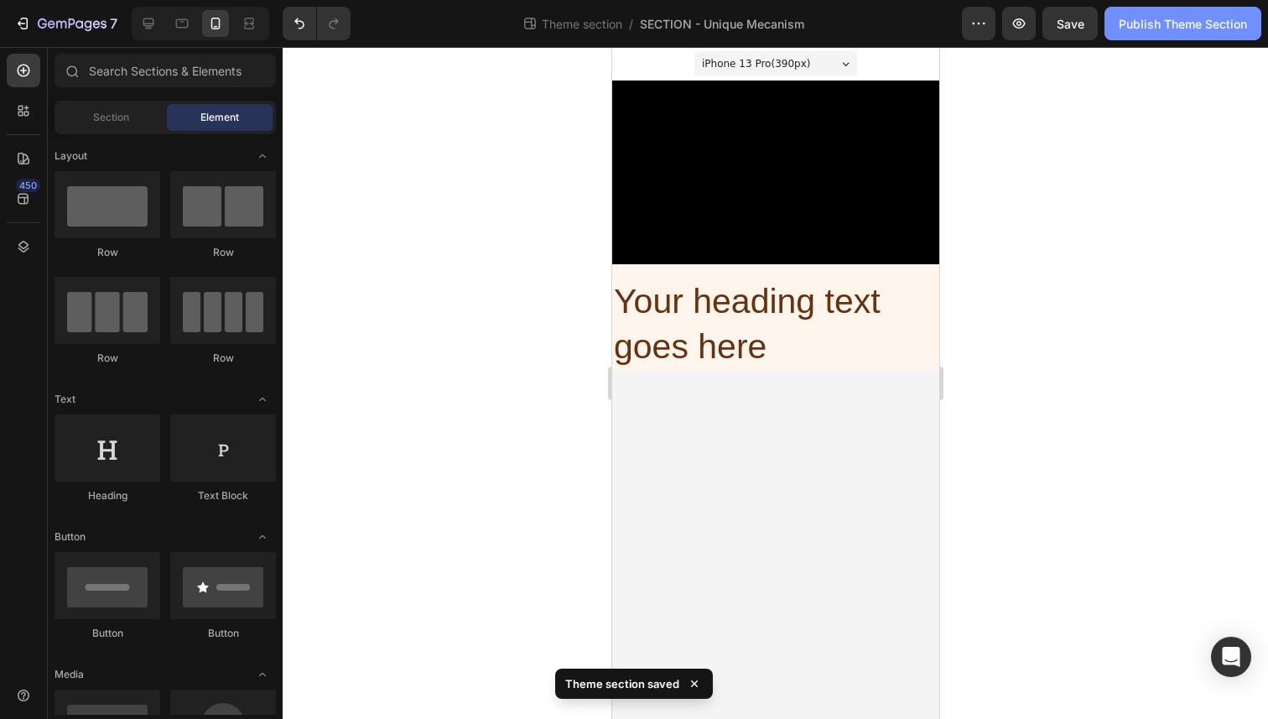
click at [1141, 28] on div "Publish Theme Section" at bounding box center [1183, 24] width 128 height 18
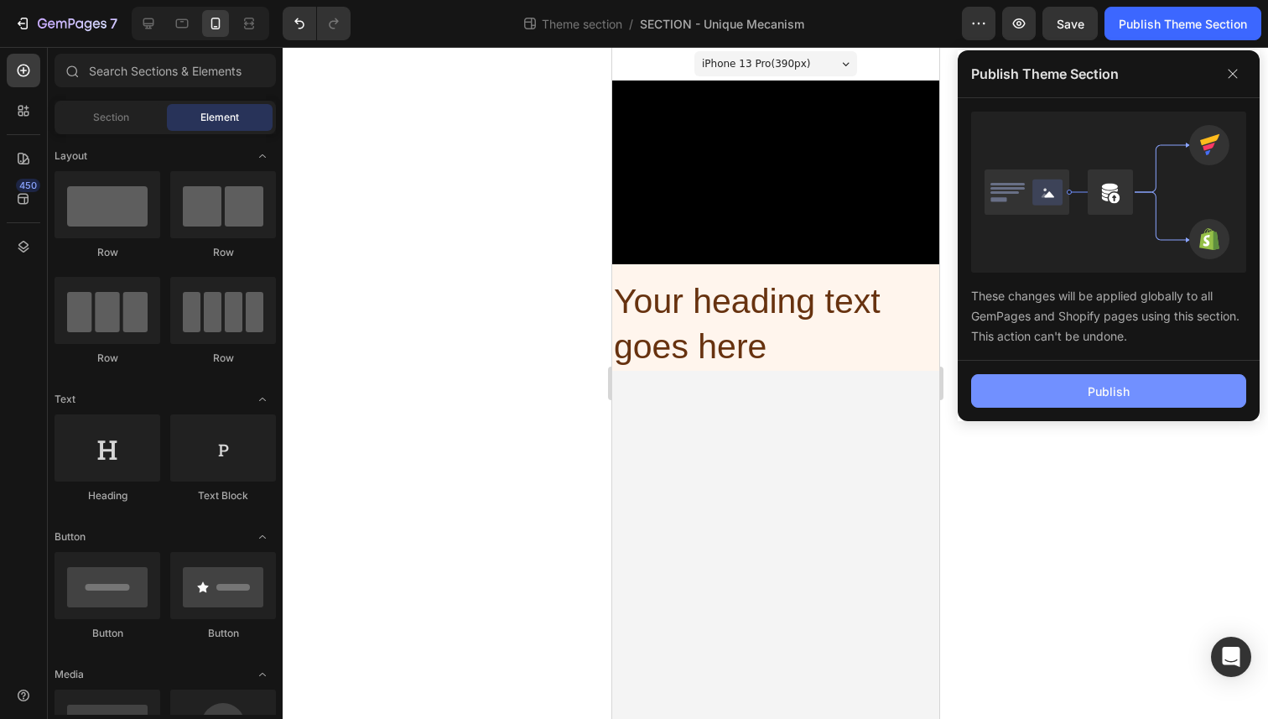
click at [1024, 377] on button "Publish" at bounding box center [1108, 391] width 275 height 34
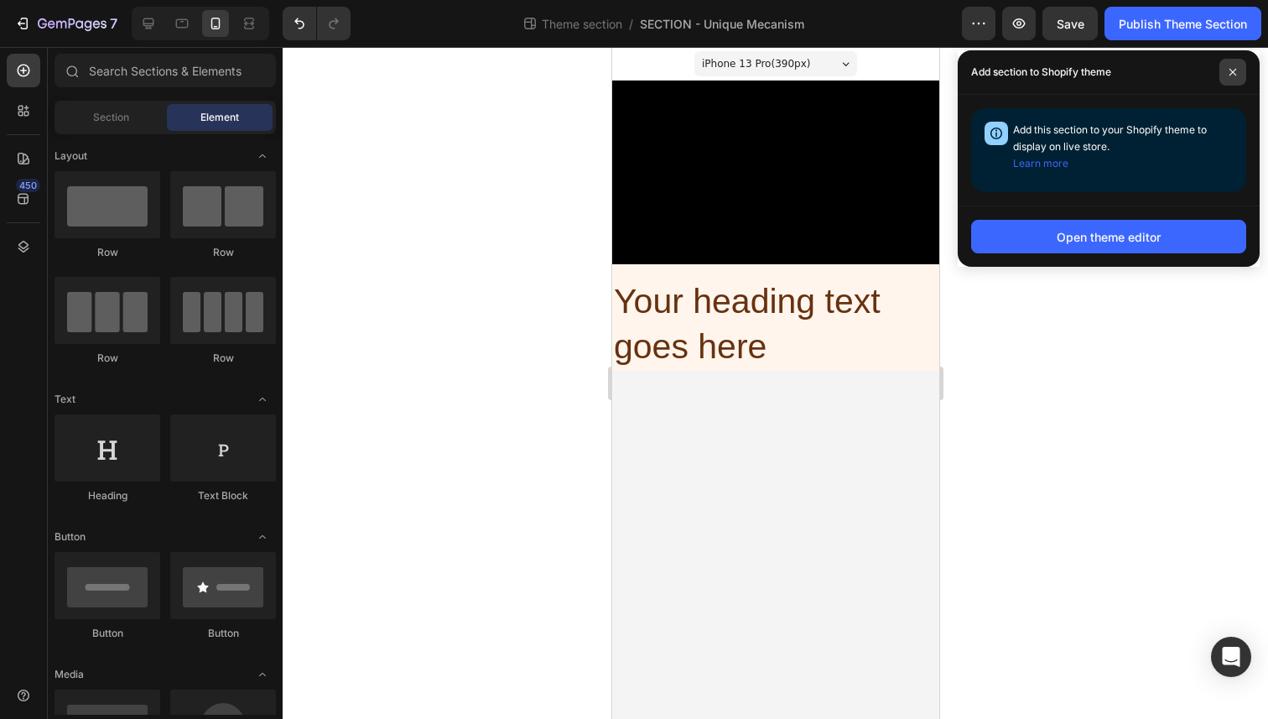
click at [1241, 75] on span at bounding box center [1232, 72] width 27 height 27
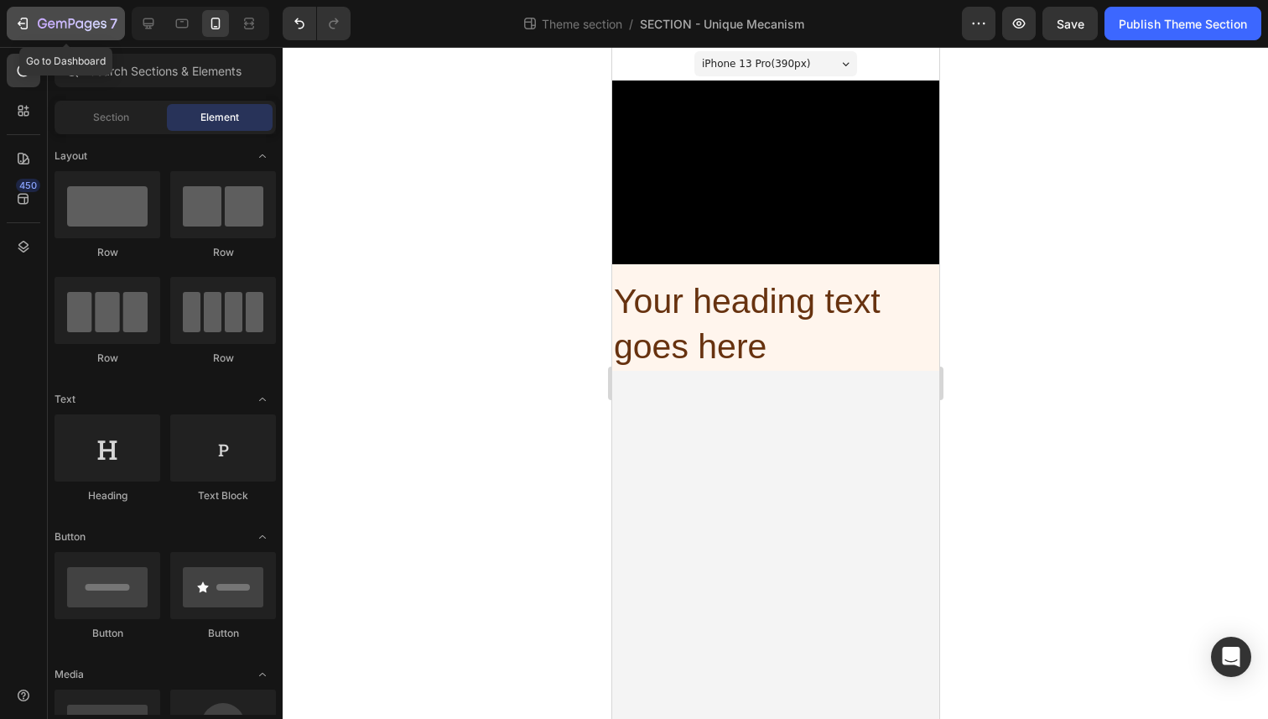
click at [23, 22] on icon "button" at bounding box center [22, 23] width 17 height 17
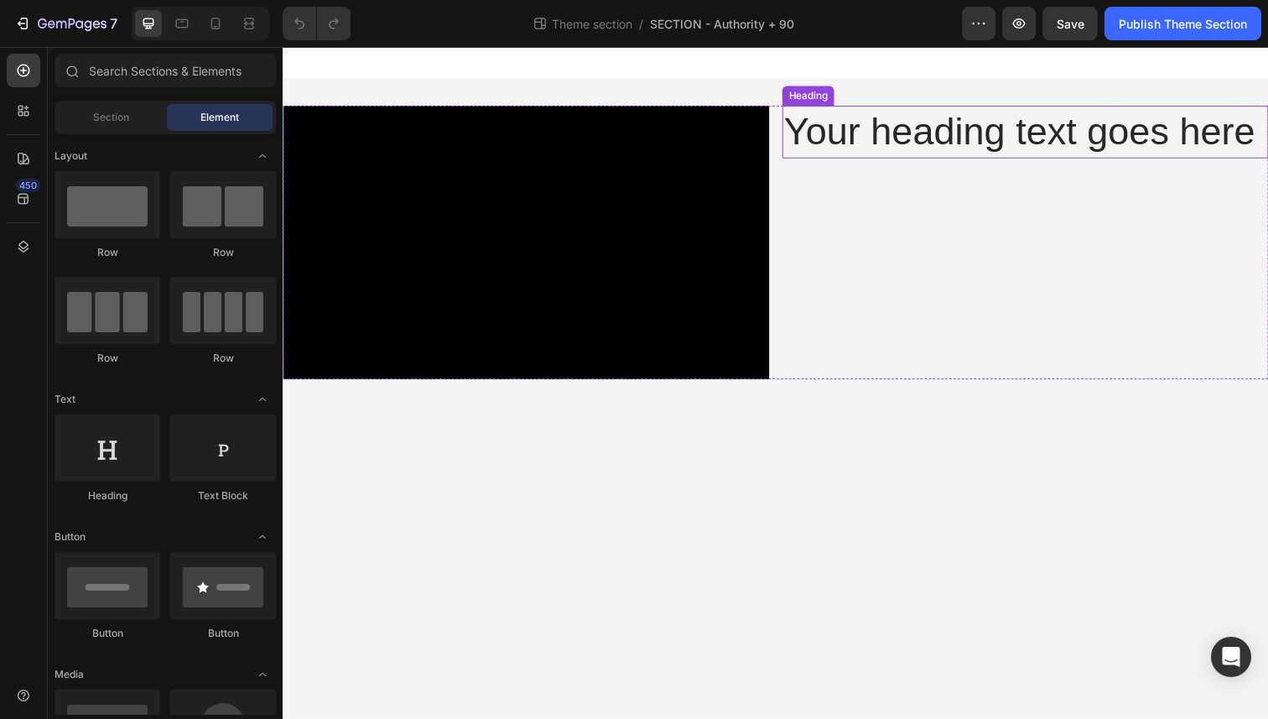
click at [891, 153] on h2 "Your heading text goes here" at bounding box center [1040, 134] width 496 height 54
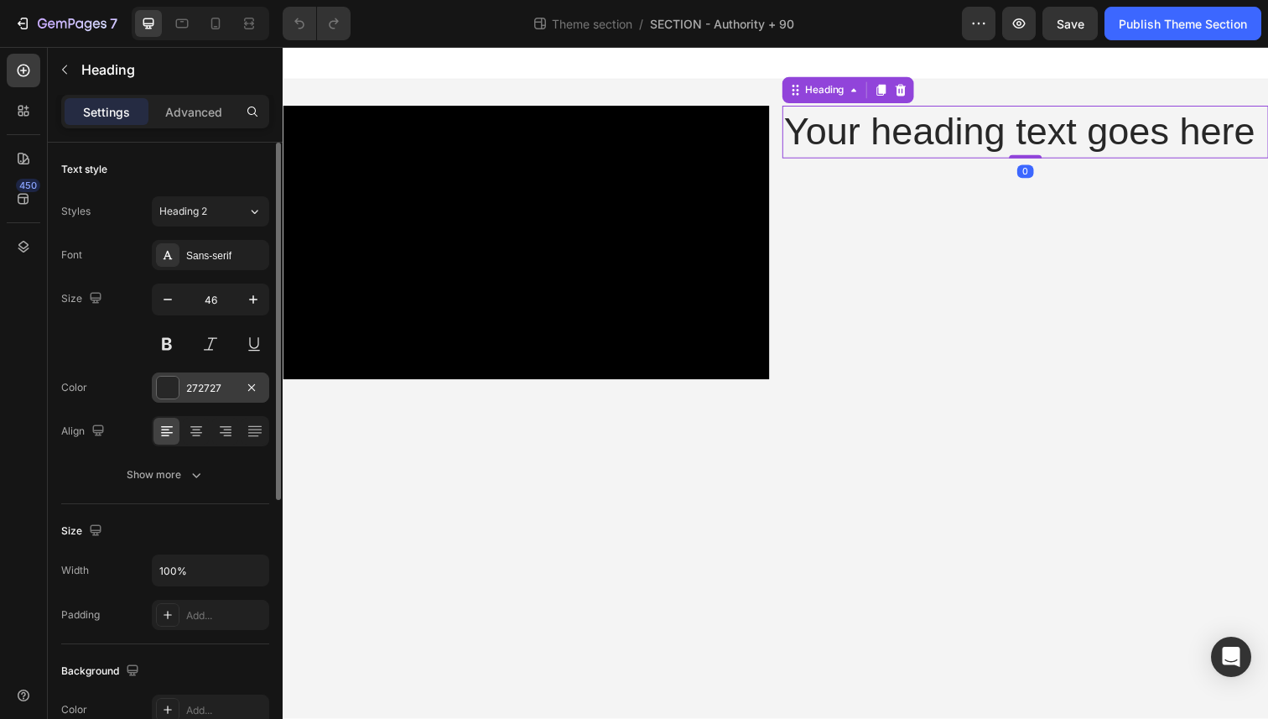
click at [189, 396] on div "272727" at bounding box center [210, 387] width 117 height 30
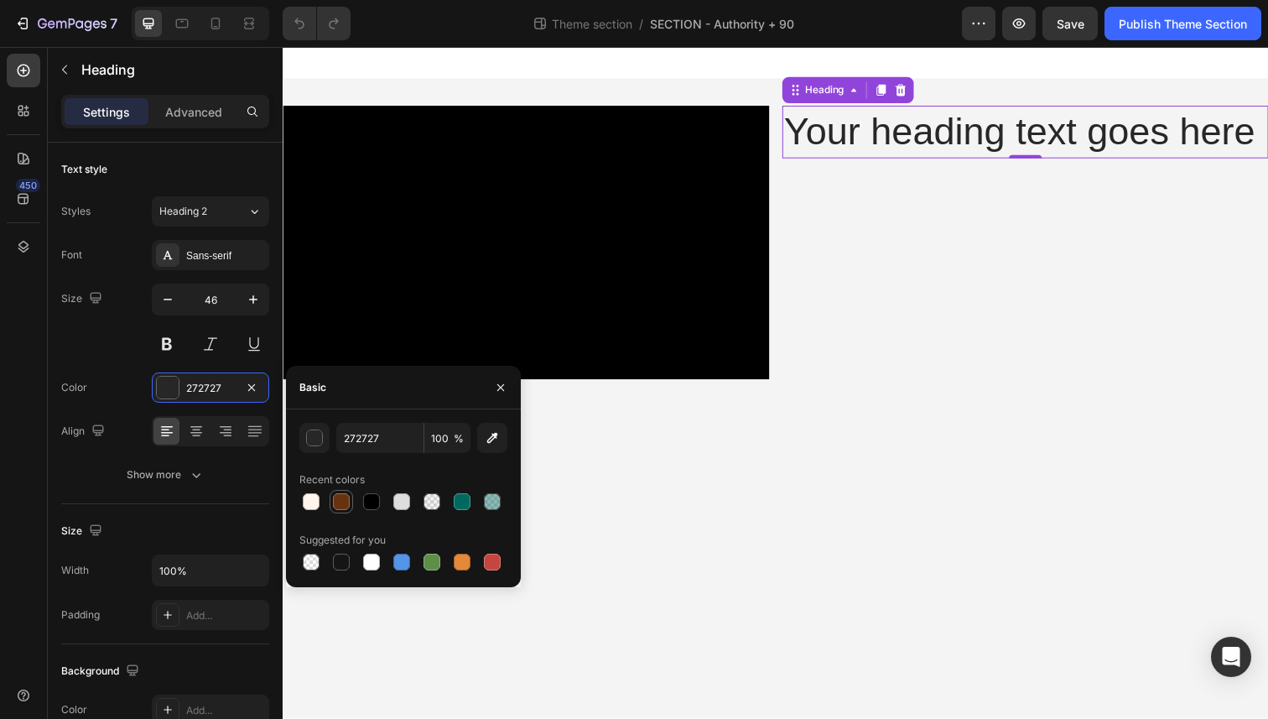
click at [335, 500] on div at bounding box center [341, 501] width 17 height 17
type input "67320F"
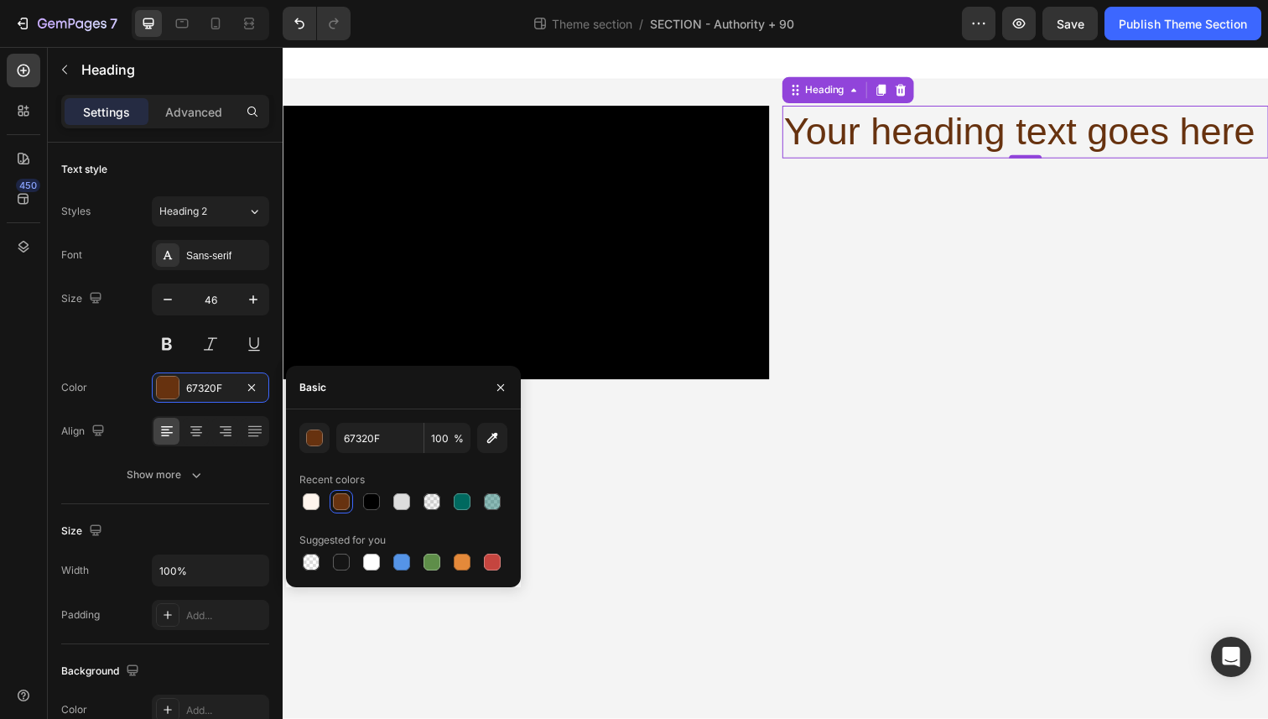
click at [568, 417] on body "Video Your heading text goes here Heading 0 Row Root Drag & drop element from s…" at bounding box center [786, 390] width 1006 height 686
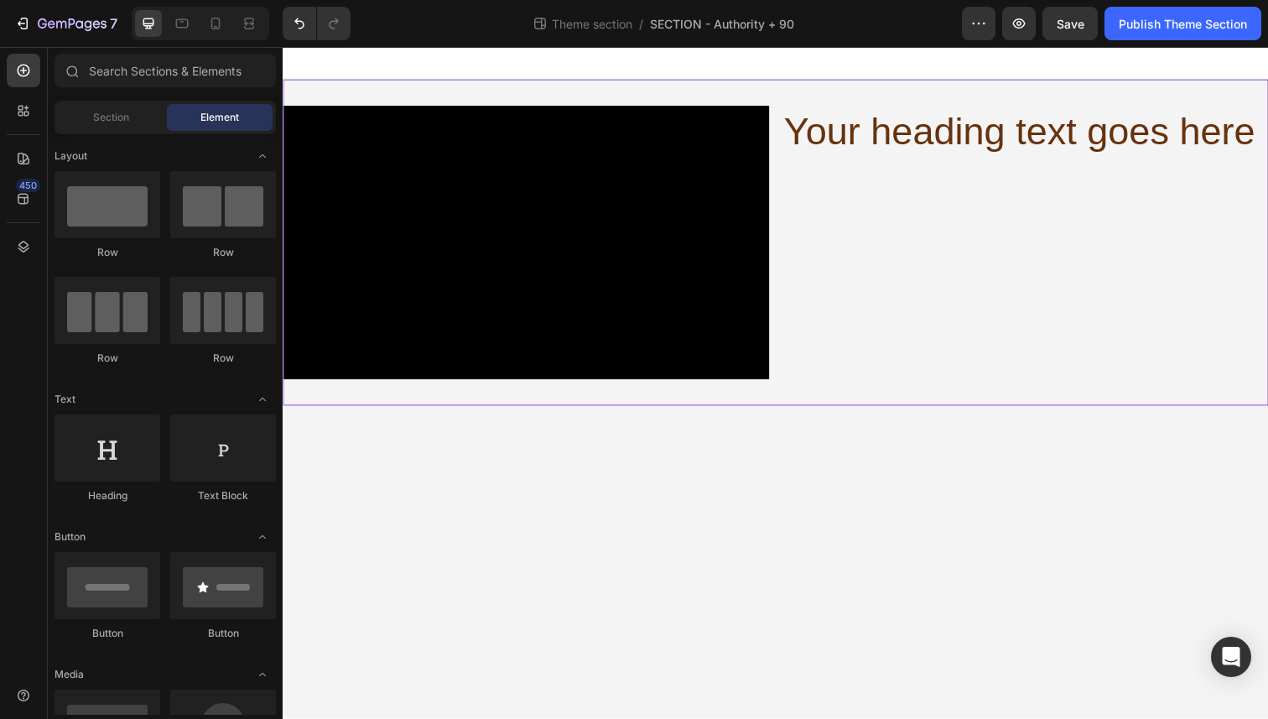
click at [841, 399] on div "Video Your heading text goes here Heading Row" at bounding box center [786, 247] width 1006 height 333
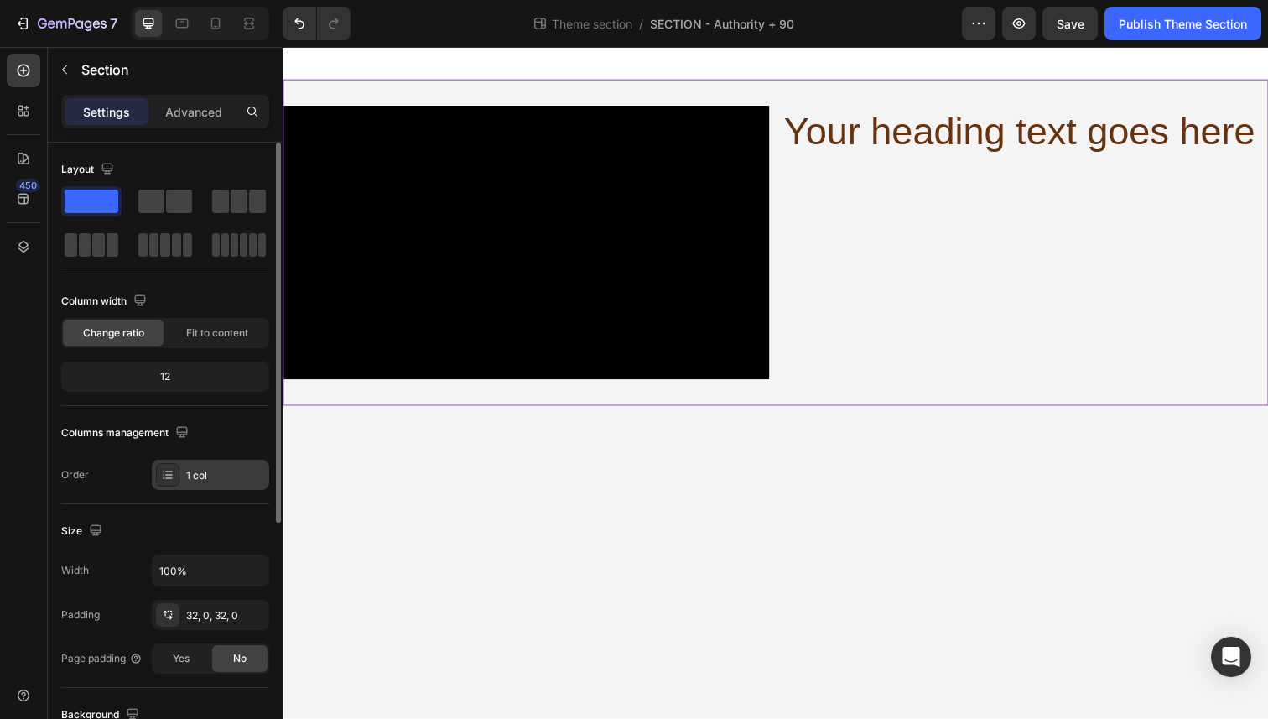
scroll to position [399, 0]
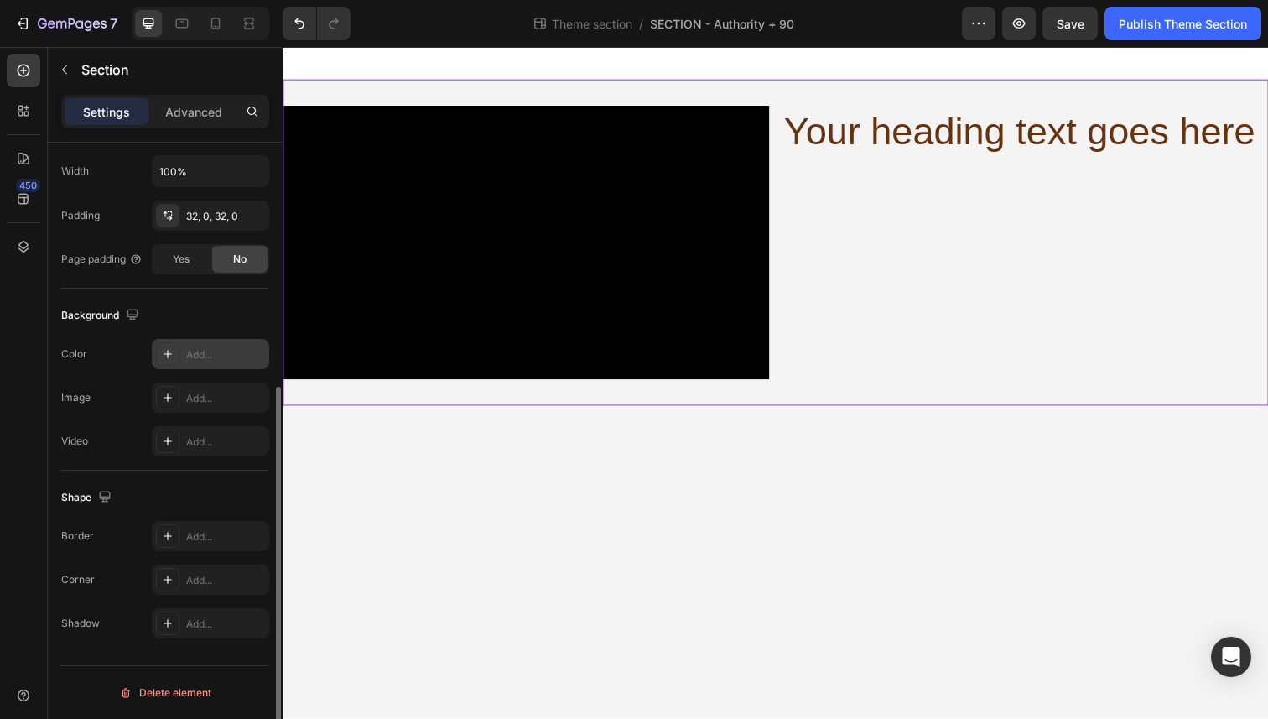
click at [184, 359] on div "Add..." at bounding box center [210, 354] width 117 height 30
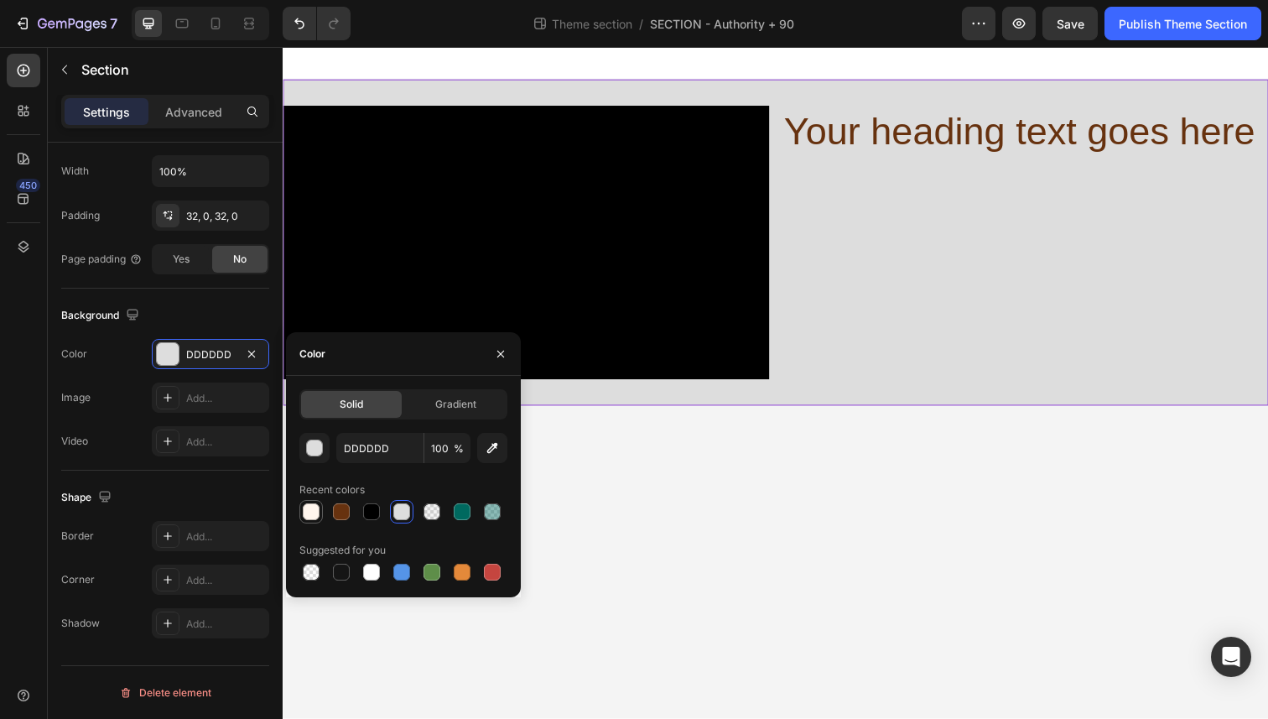
click at [318, 505] on div at bounding box center [311, 511] width 17 height 17
type input "FFF5ED"
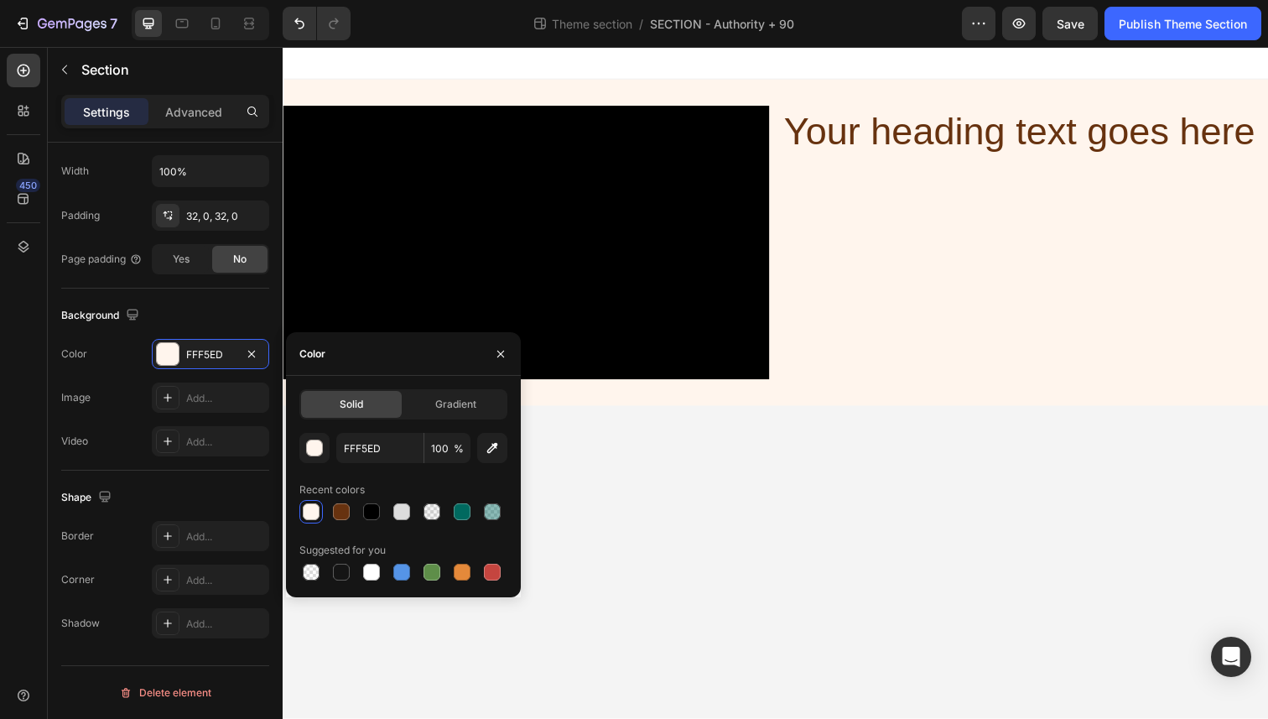
click at [756, 482] on body "Video Your heading text goes here Heading Row Root Drag & drop element from sid…" at bounding box center [786, 390] width 1006 height 686
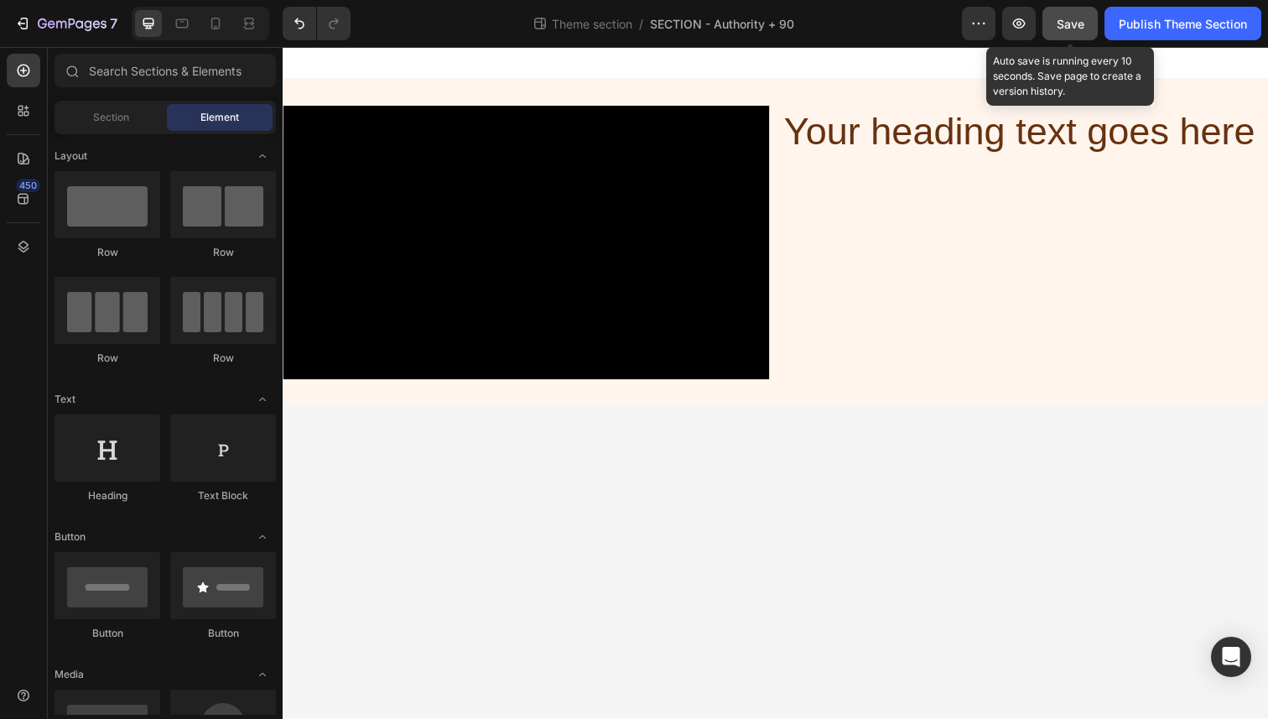
click at [1062, 31] on div "Save" at bounding box center [1071, 24] width 28 height 18
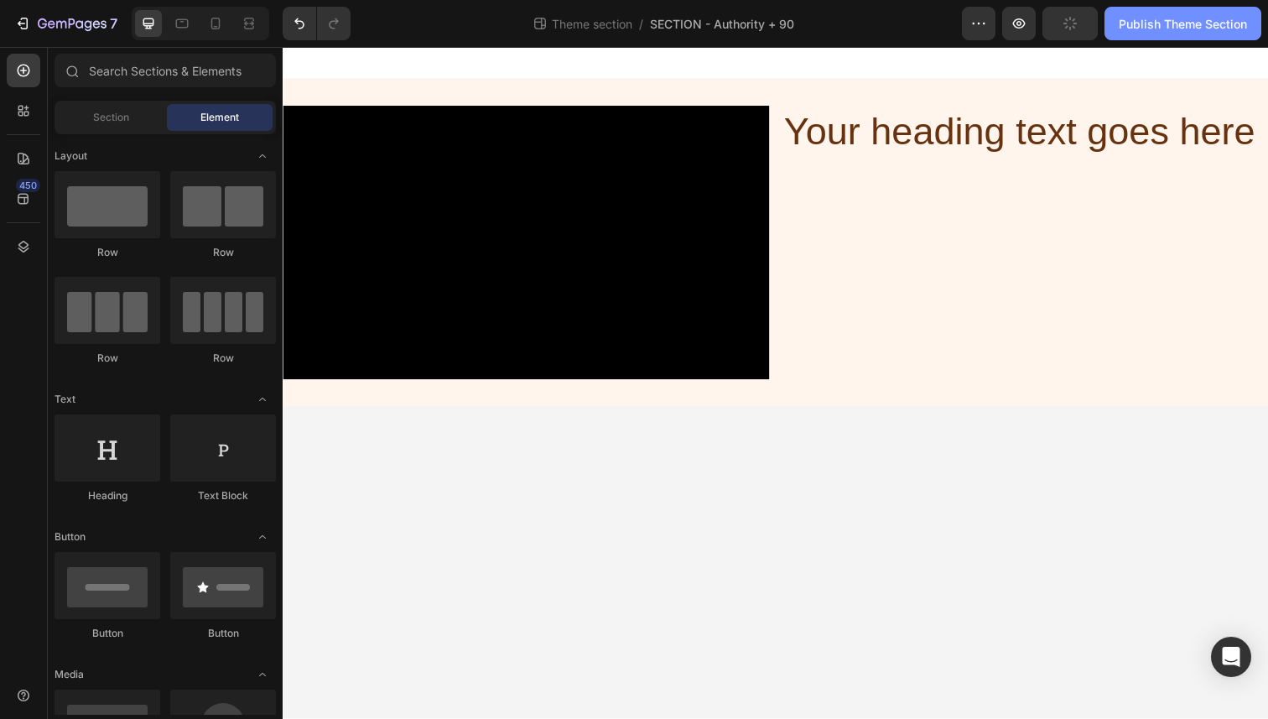
click at [1147, 23] on div "Publish Theme Section" at bounding box center [1183, 24] width 128 height 18
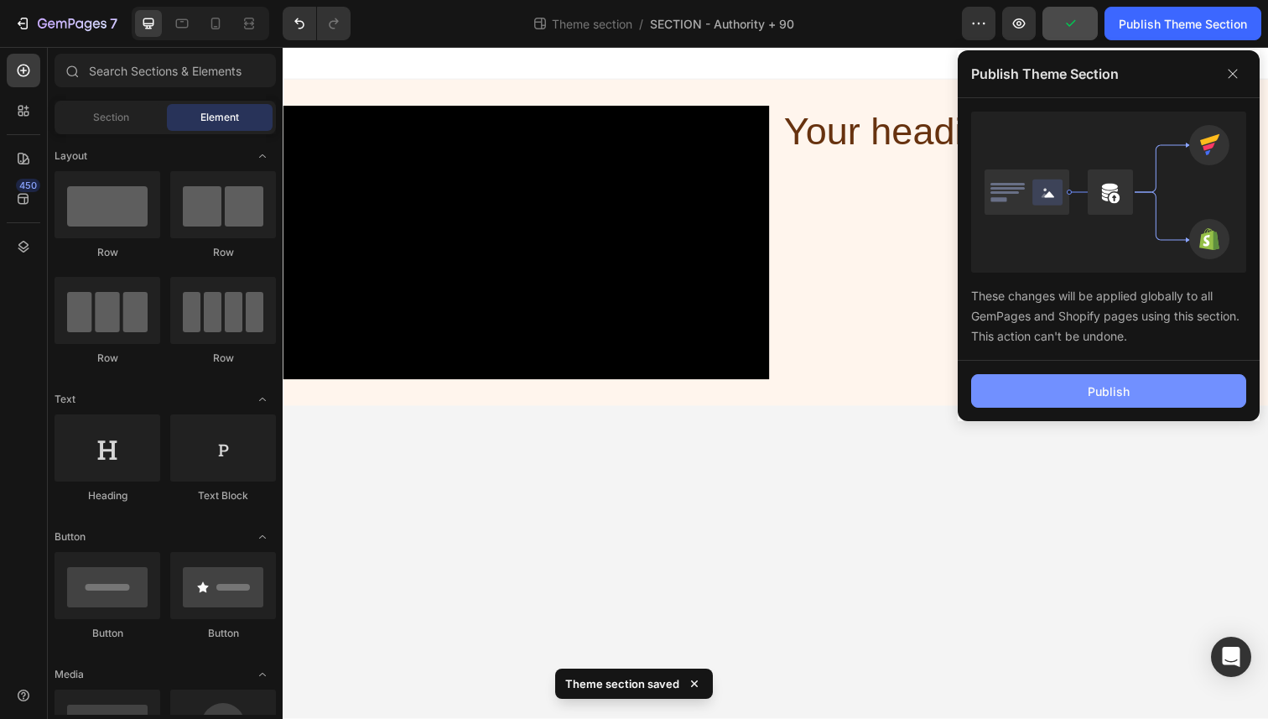
click at [1062, 387] on button "Publish" at bounding box center [1108, 391] width 275 height 34
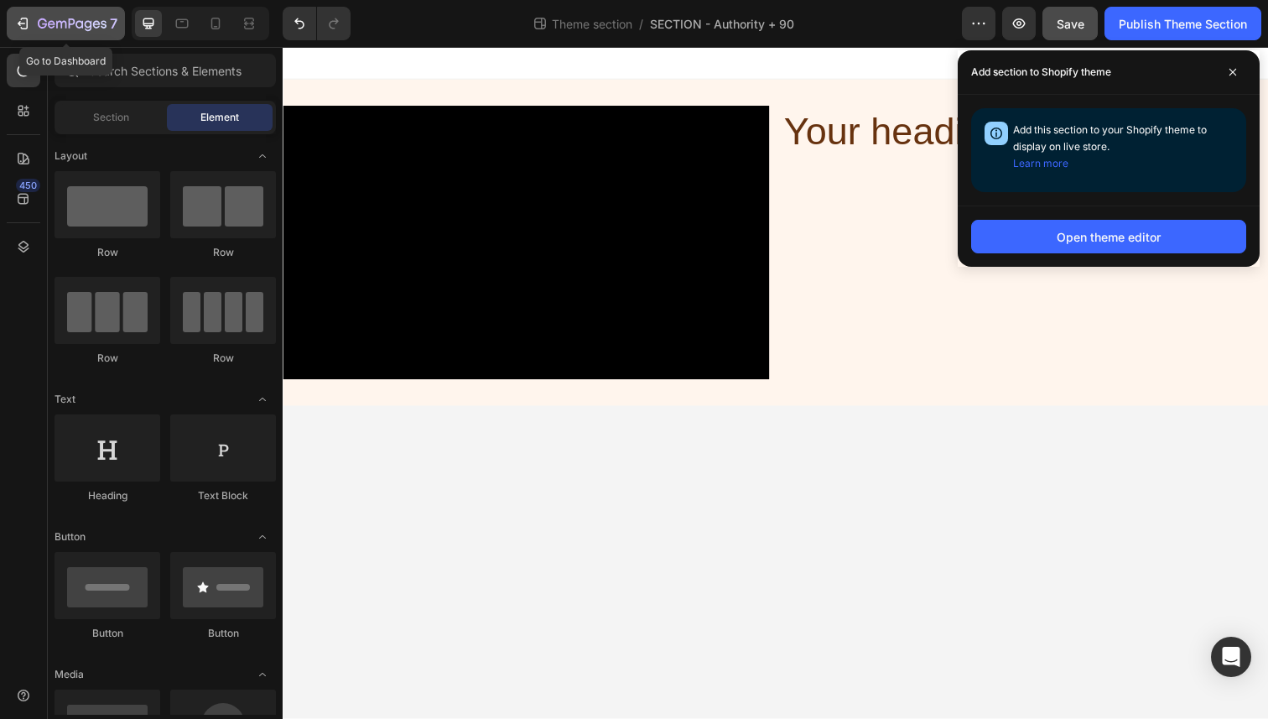
click at [28, 29] on icon "button" at bounding box center [22, 23] width 17 height 17
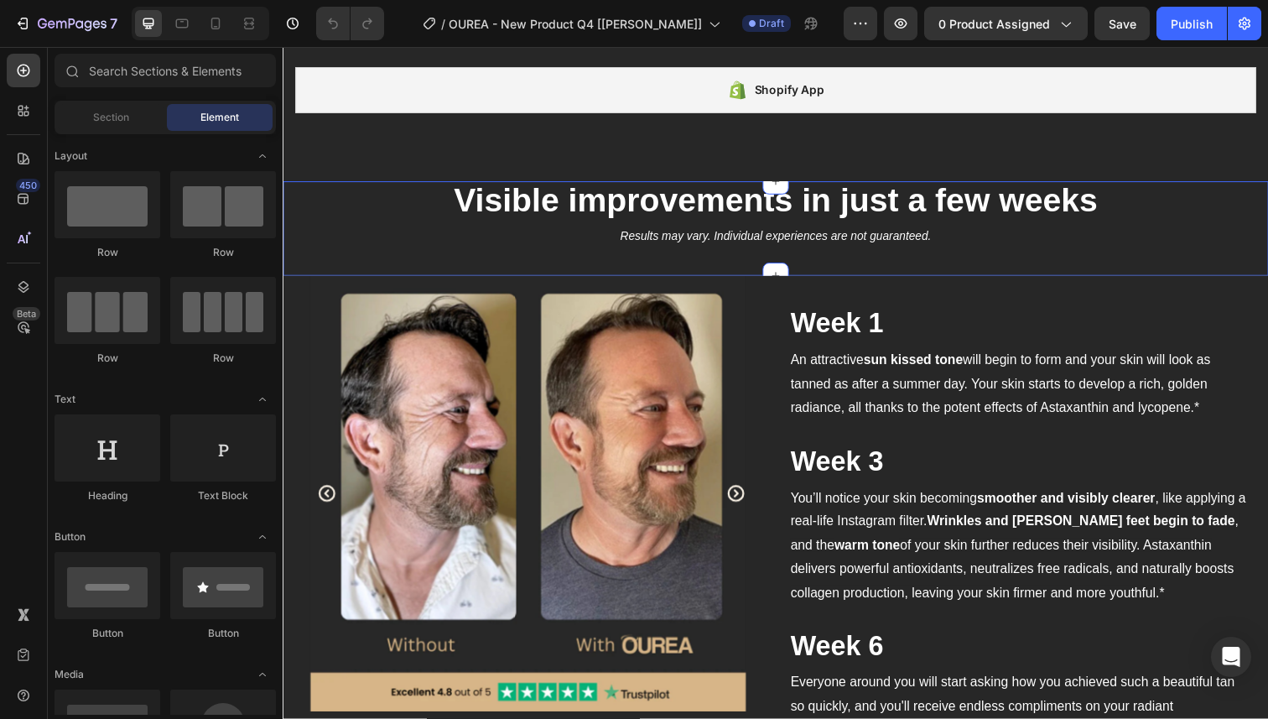
scroll to position [844, 0]
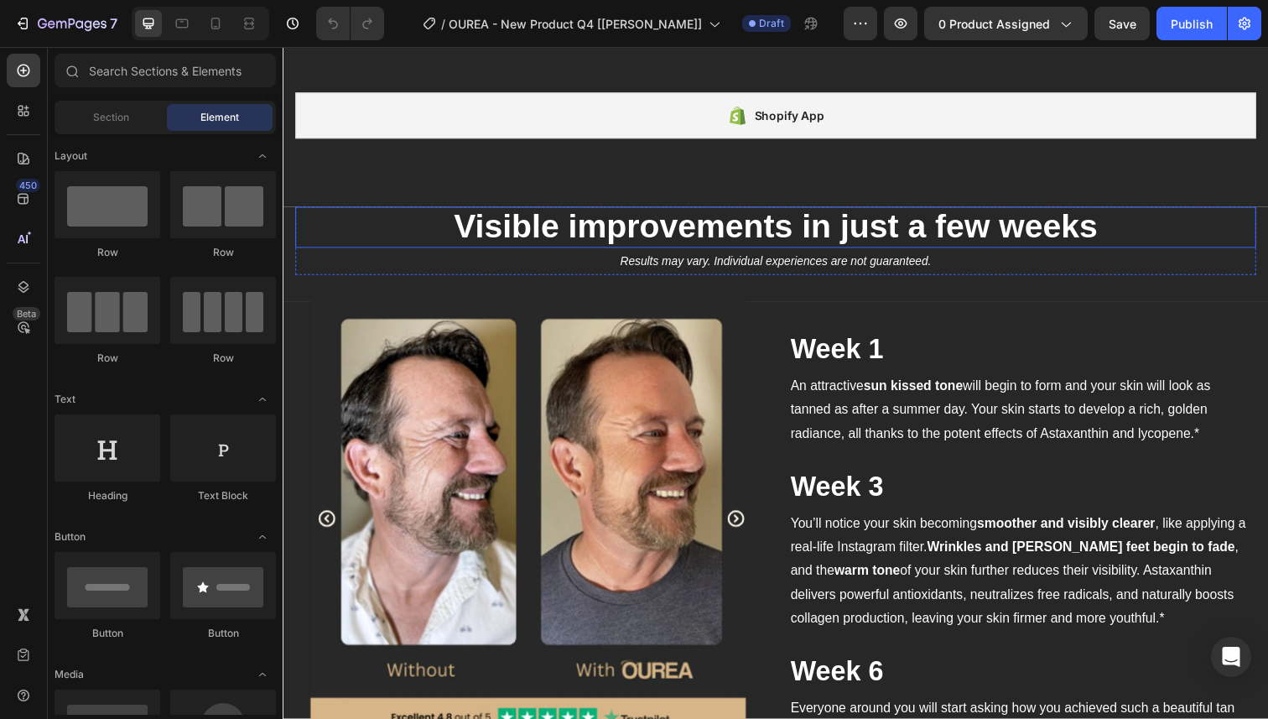
click at [738, 227] on strong "Visible improvements in just a few weeks" at bounding box center [785, 229] width 657 height 37
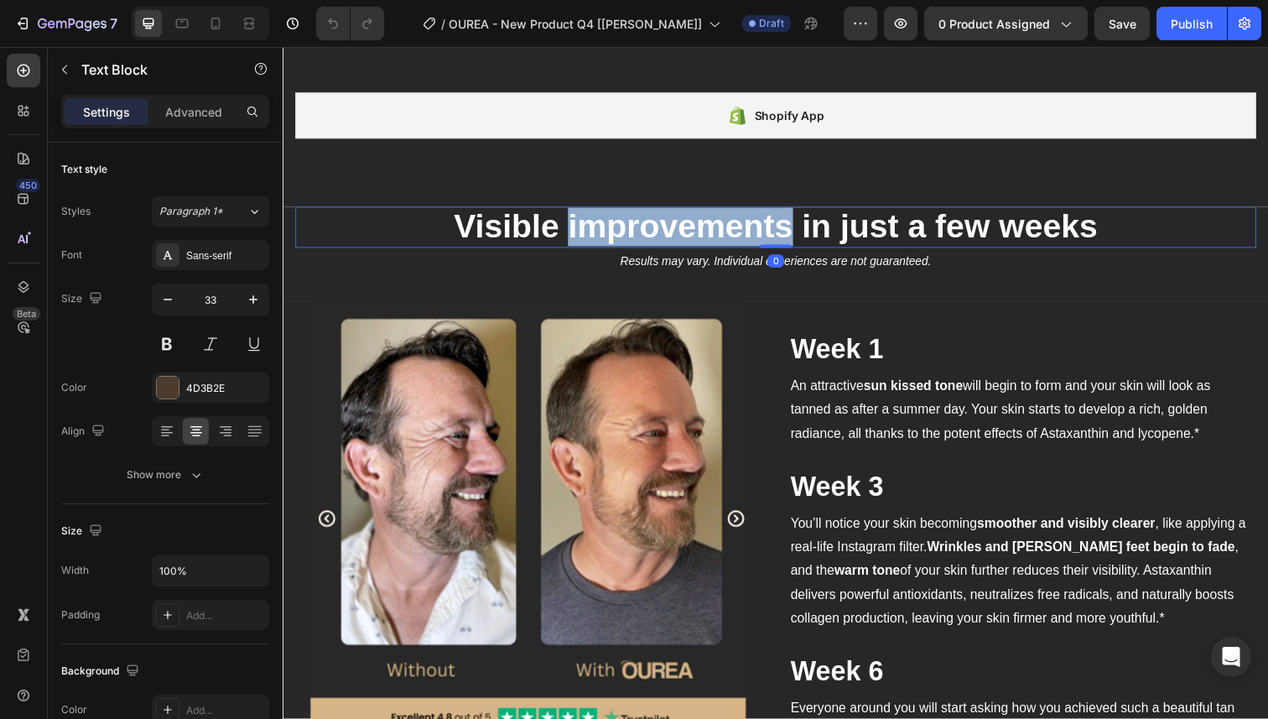
click at [738, 227] on strong "Visible improvements in just a few weeks" at bounding box center [785, 229] width 657 height 37
